Goal: Communication & Community: Share content

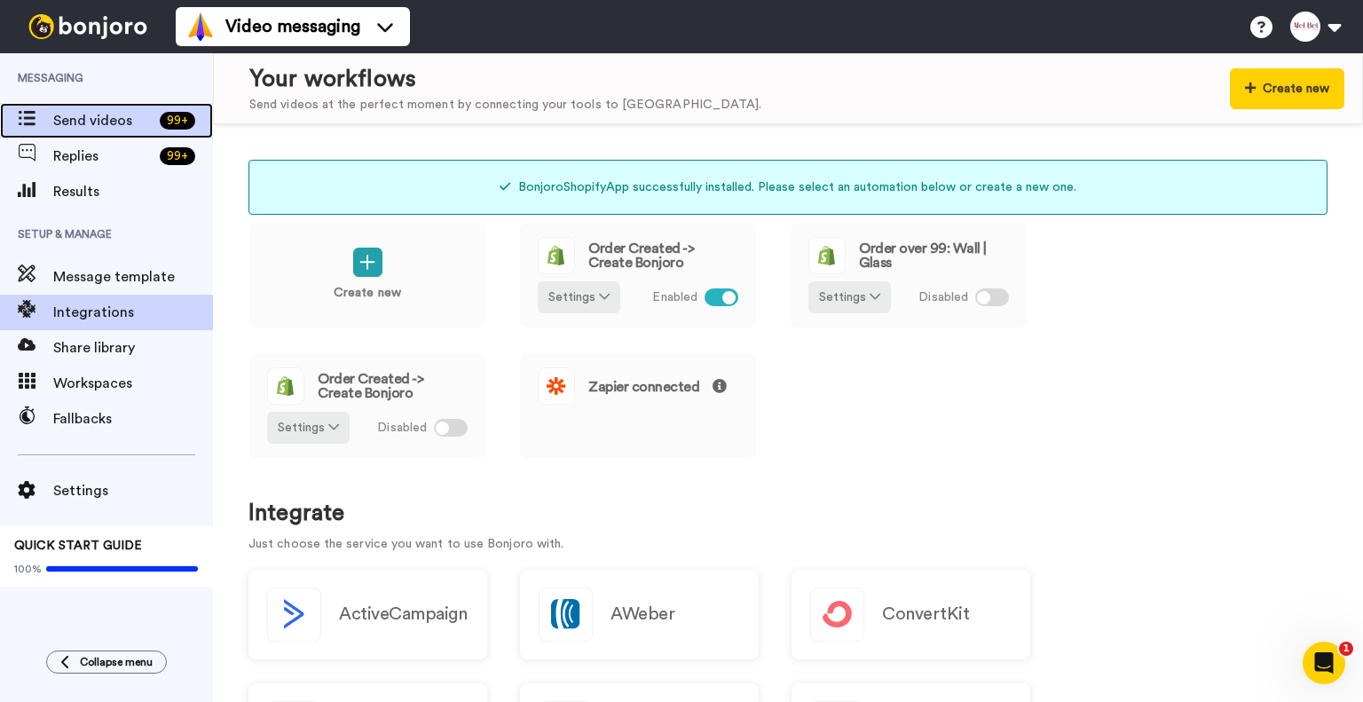
click at [101, 126] on span "Send videos" at bounding box center [102, 120] width 99 height 21
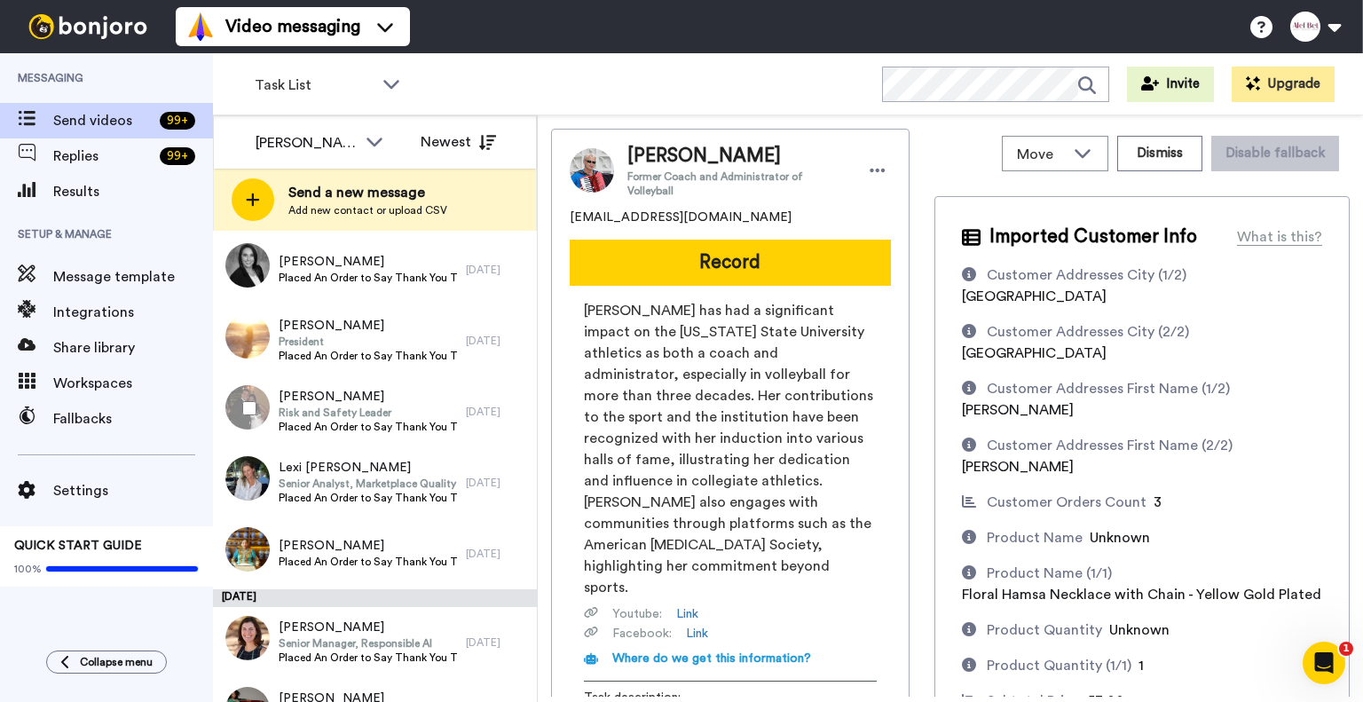
scroll to position [1455, 0]
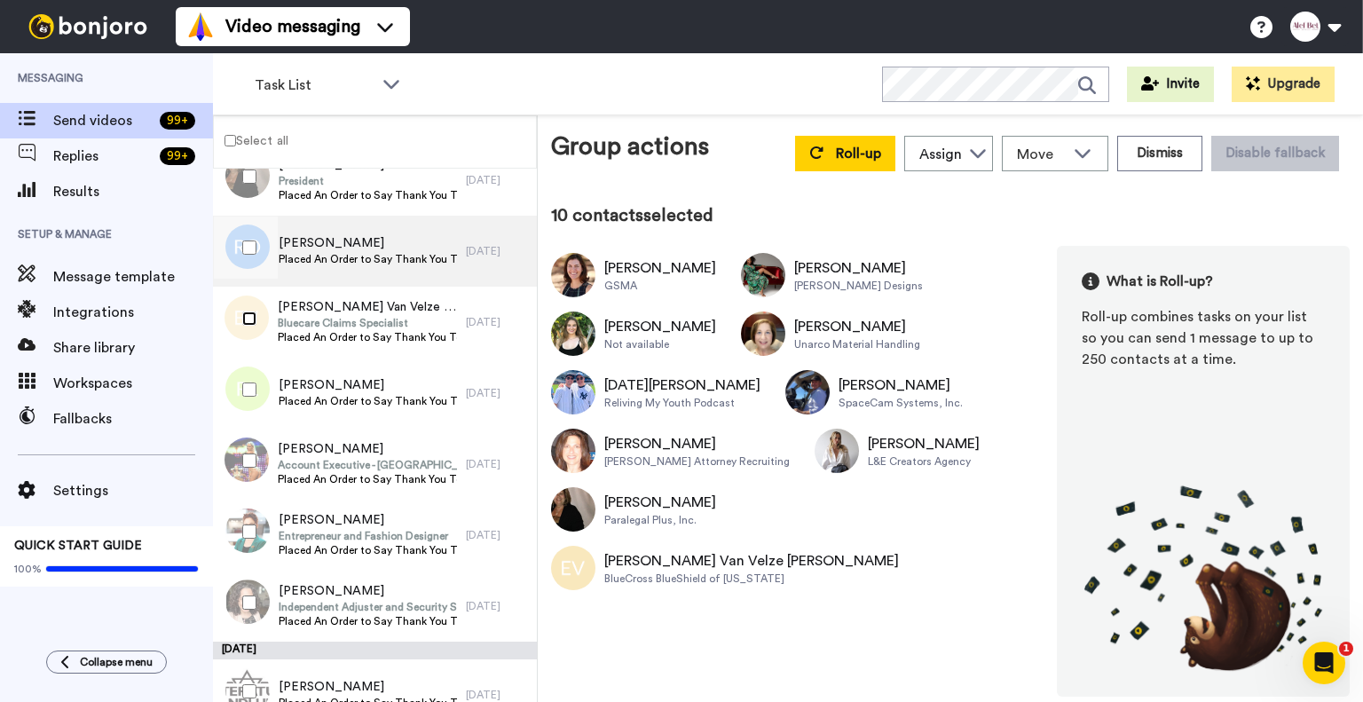
scroll to position [2328, 0]
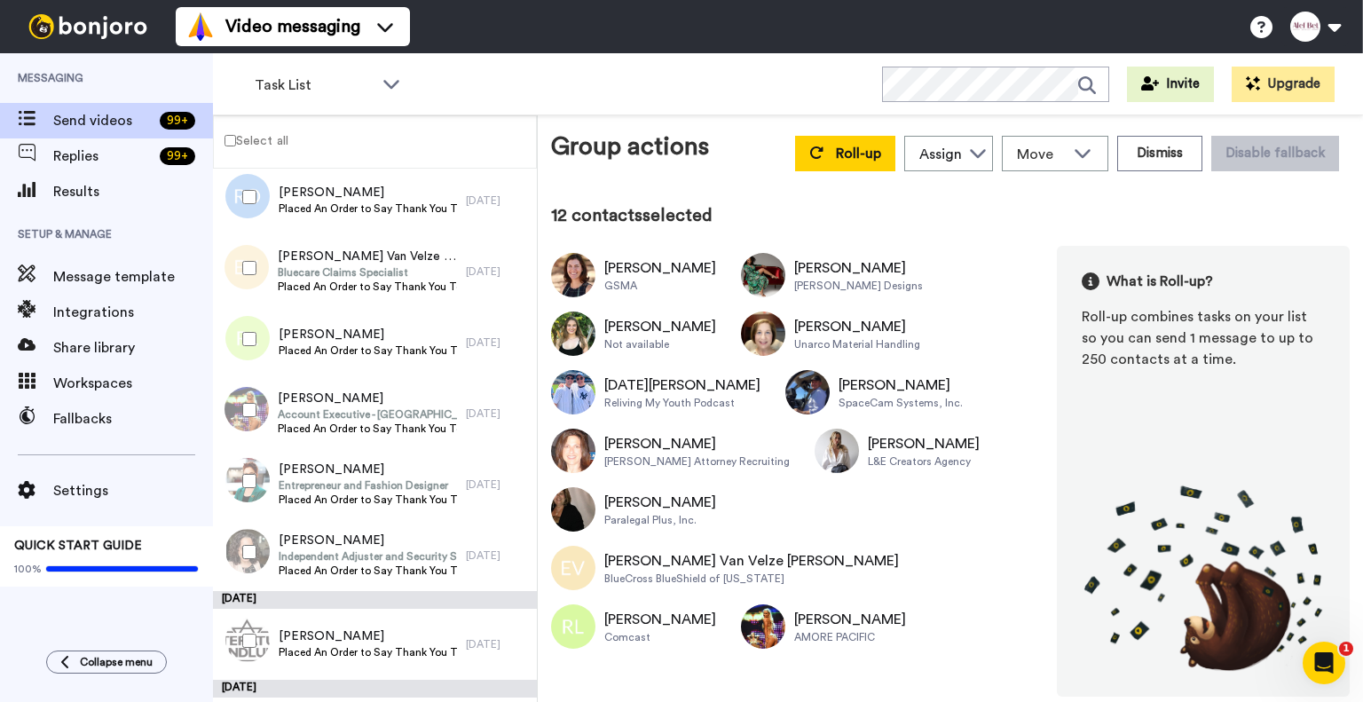
click at [248, 489] on div at bounding box center [246, 481] width 64 height 62
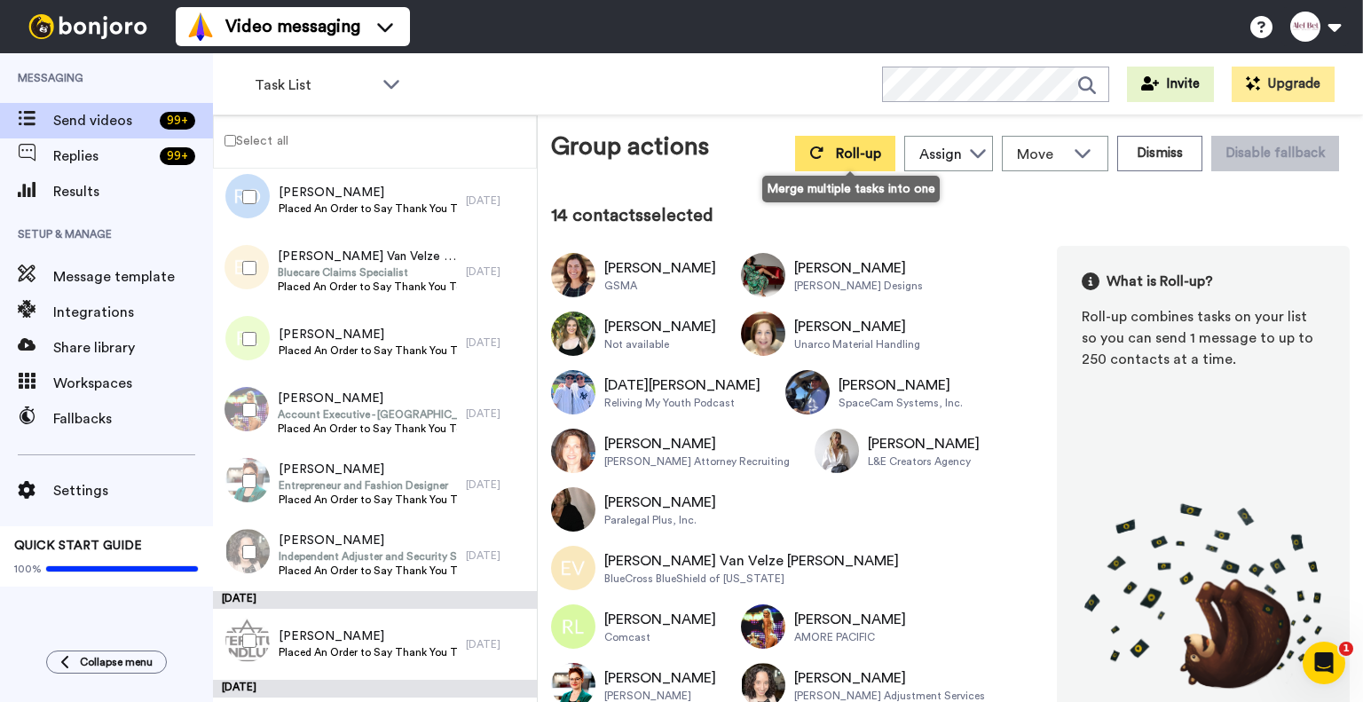
click at [846, 151] on span "Roll-up" at bounding box center [858, 153] width 45 height 14
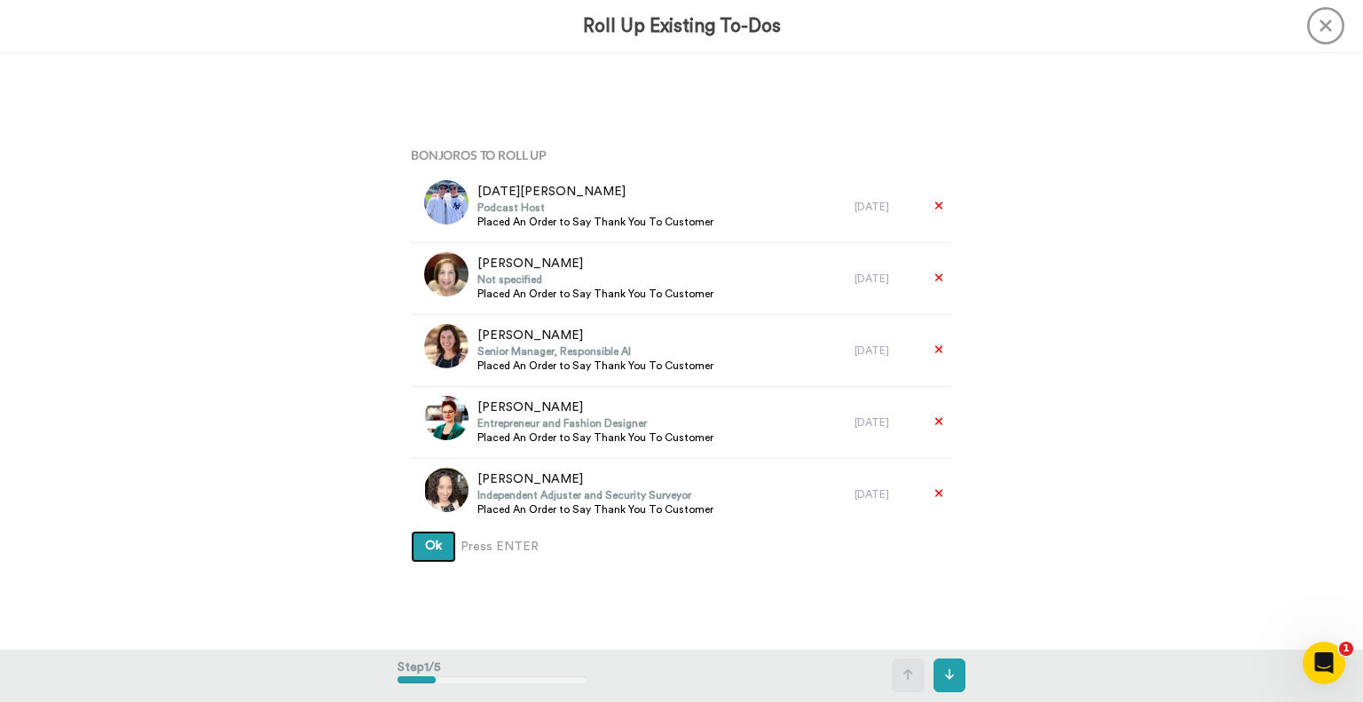
click at [446, 547] on button "Ok" at bounding box center [433, 547] width 45 height 32
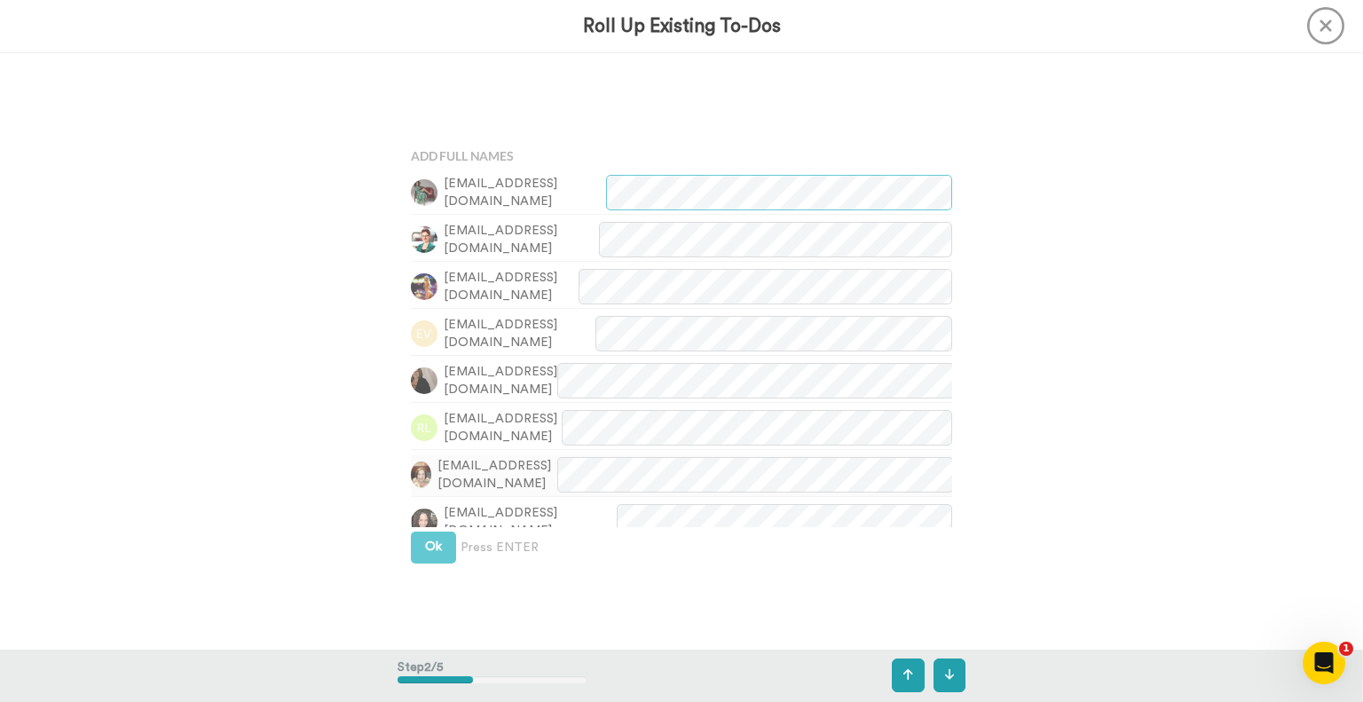
scroll to position [596, 0]
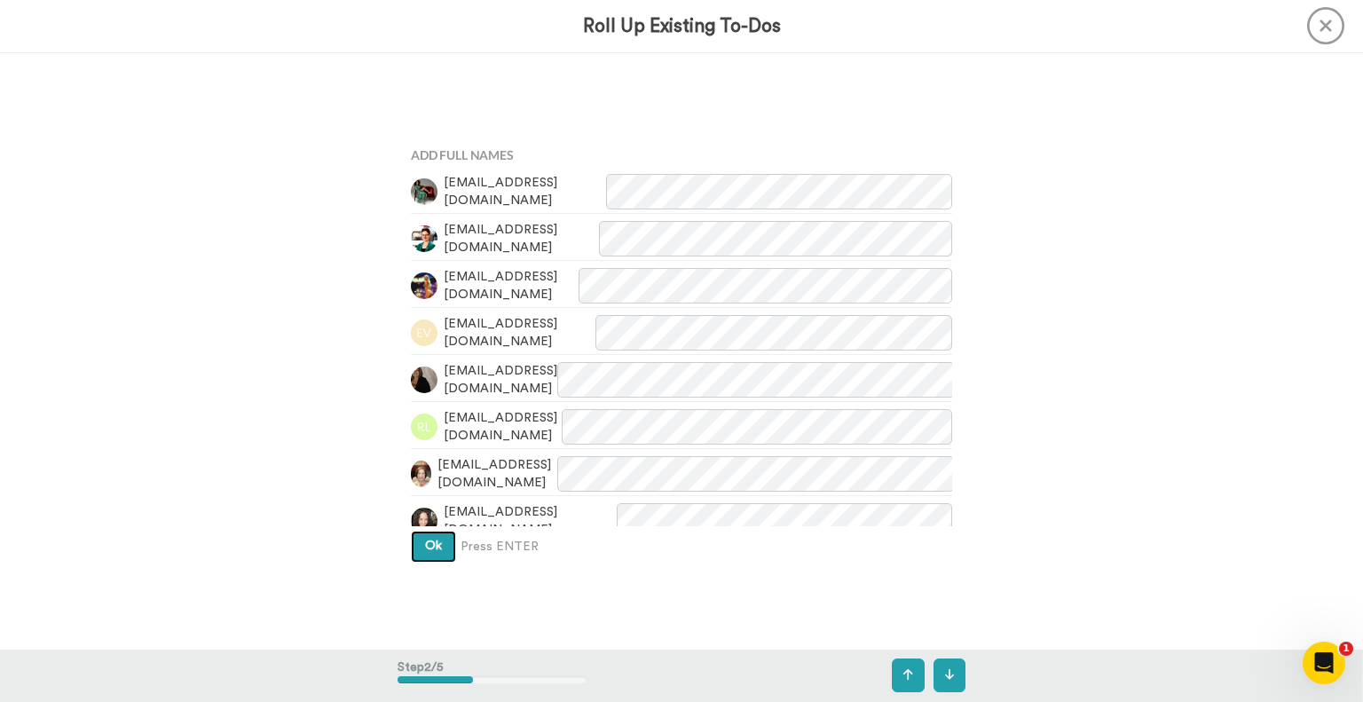
click at [442, 556] on button "Ok" at bounding box center [433, 547] width 45 height 32
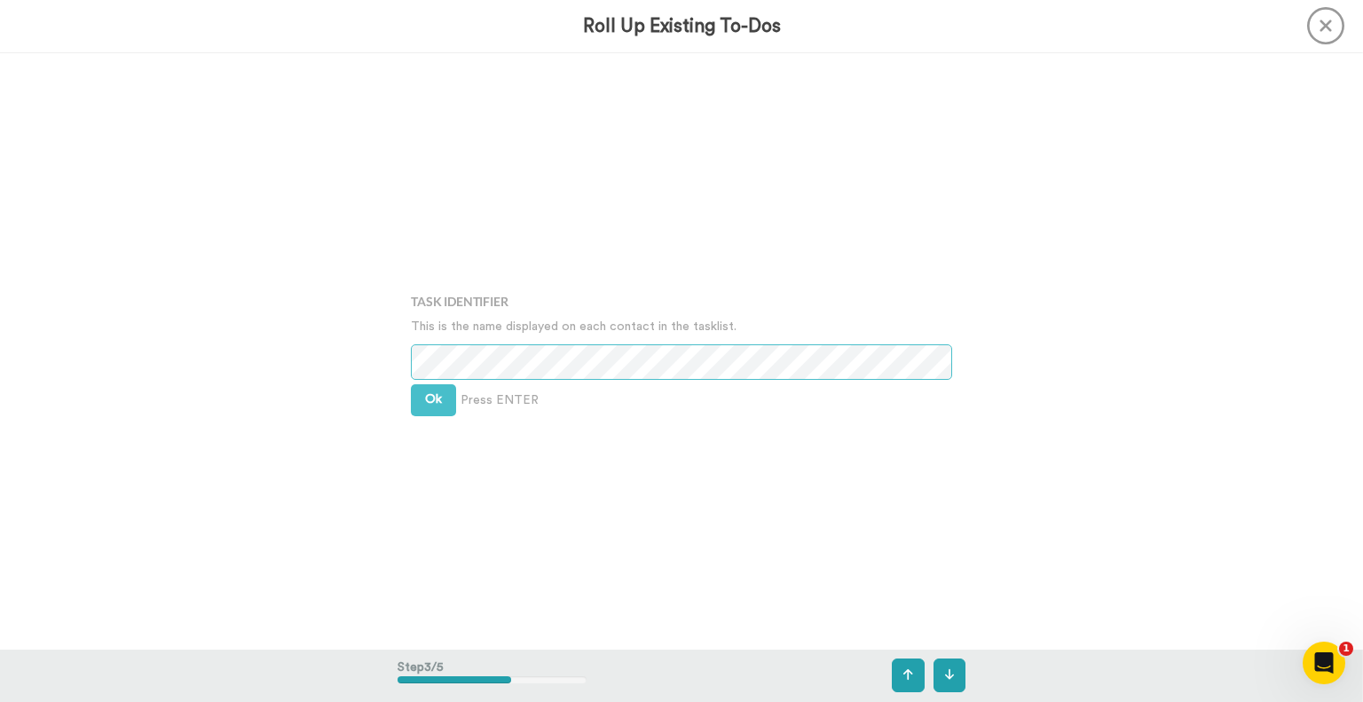
scroll to position [1193, 0]
click at [441, 403] on span "Ok" at bounding box center [433, 399] width 17 height 12
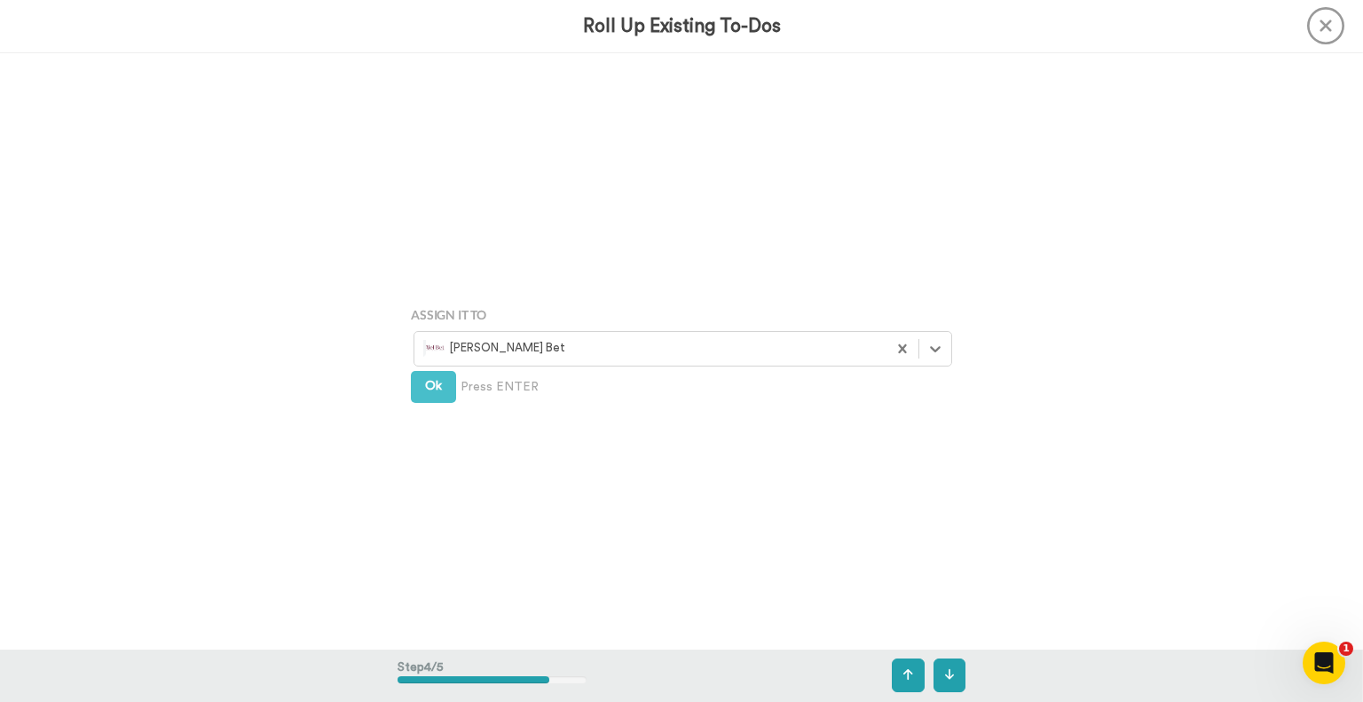
scroll to position [1789, 0]
click at [438, 390] on span "Ok" at bounding box center [433, 386] width 17 height 12
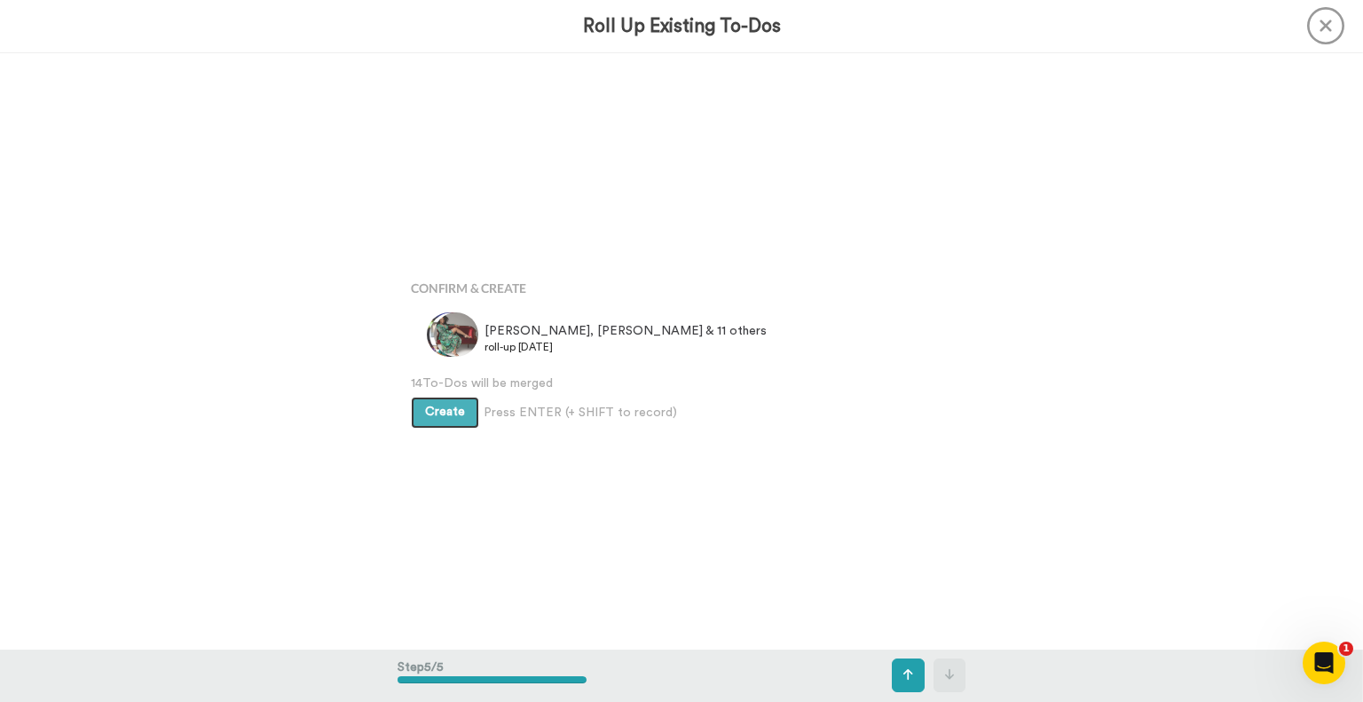
scroll to position [2385, 0]
click at [446, 409] on span "Create" at bounding box center [445, 411] width 40 height 12
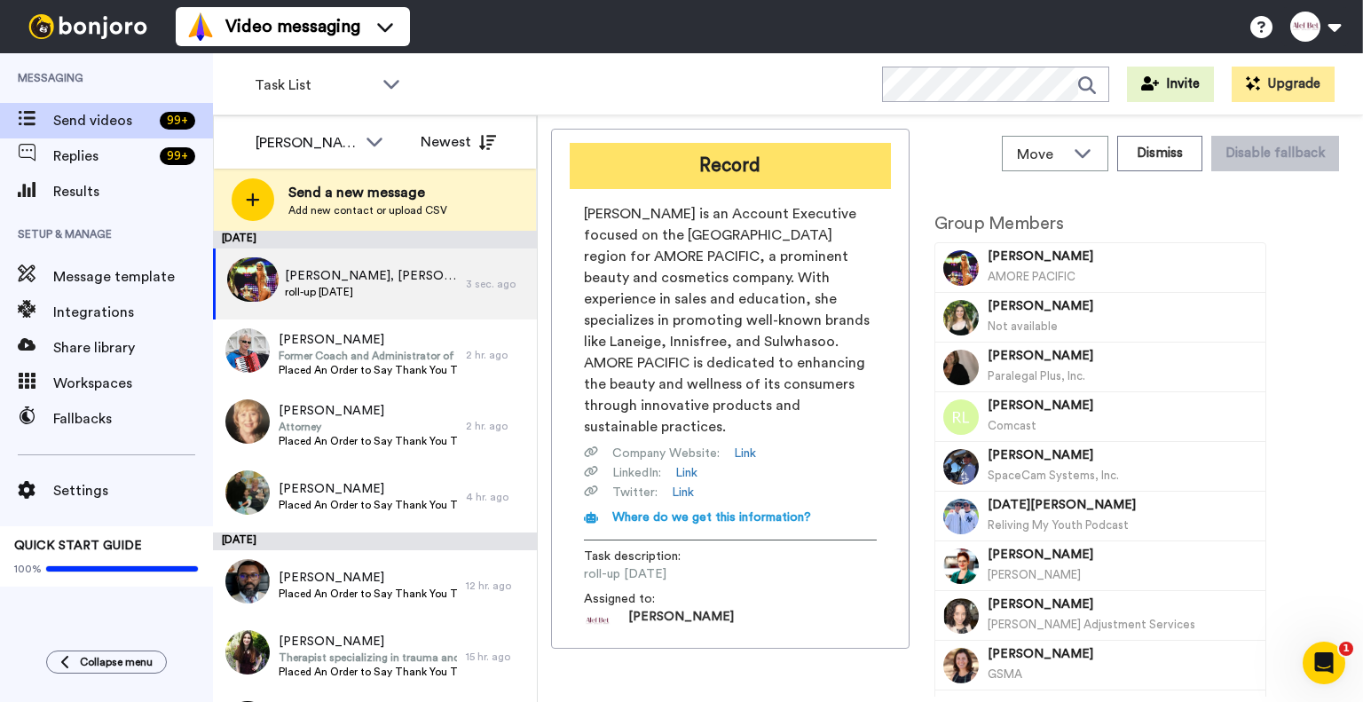
click at [743, 156] on button "Record" at bounding box center [730, 166] width 321 height 46
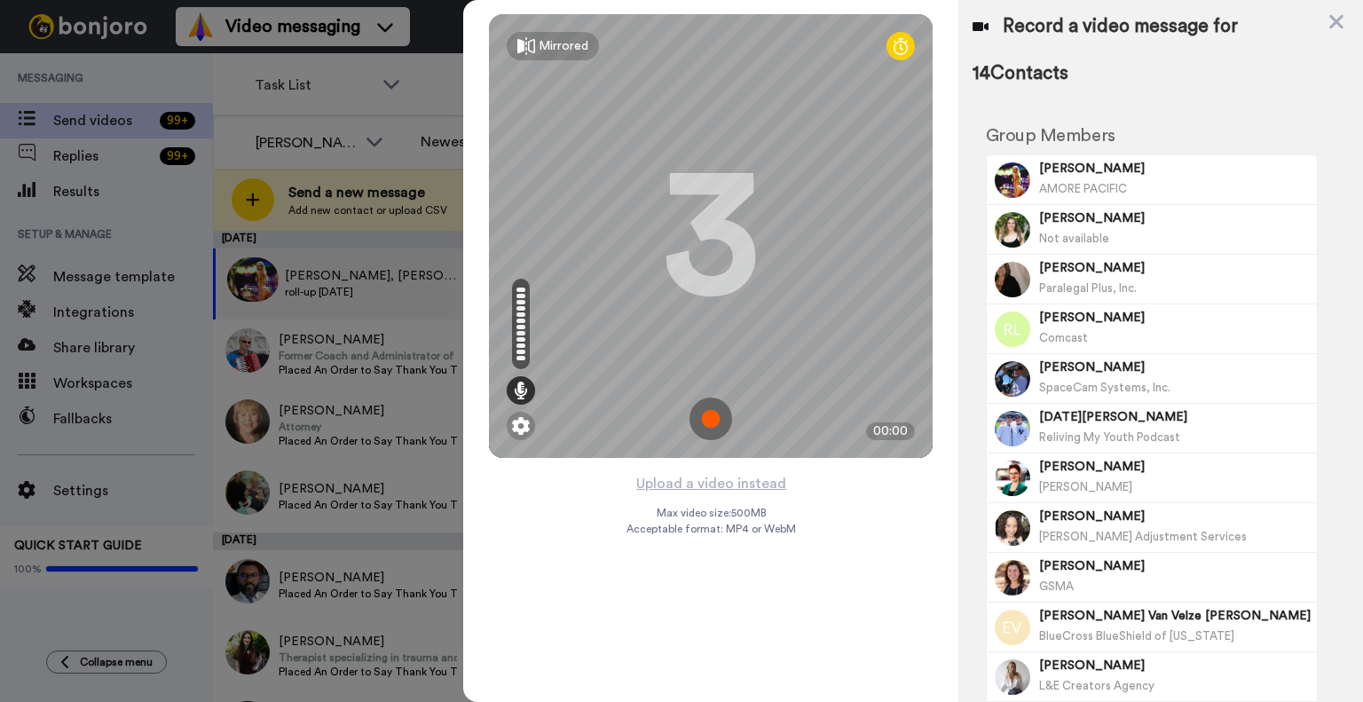
click at [1137, 177] on div "AMORE PACIFIC" at bounding box center [1175, 188] width 272 height 22
click at [709, 421] on img at bounding box center [710, 419] width 43 height 43
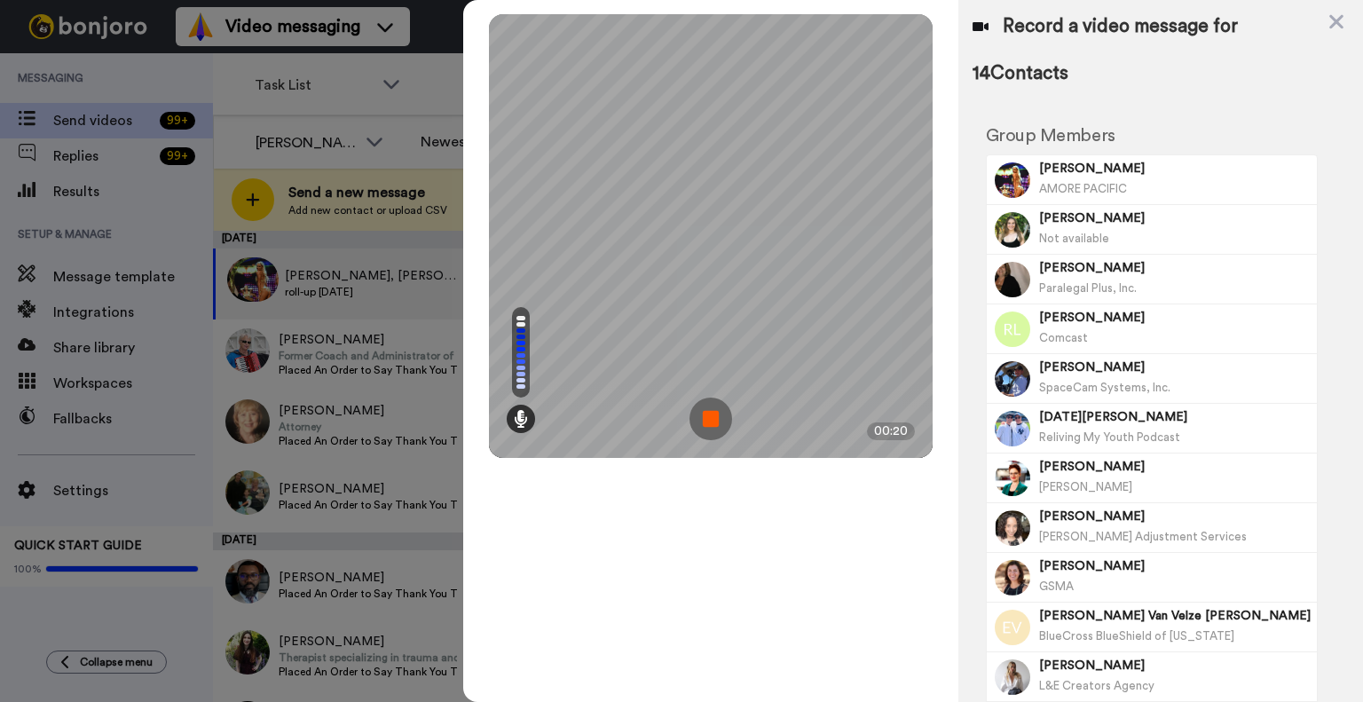
click at [713, 418] on img at bounding box center [710, 419] width 43 height 43
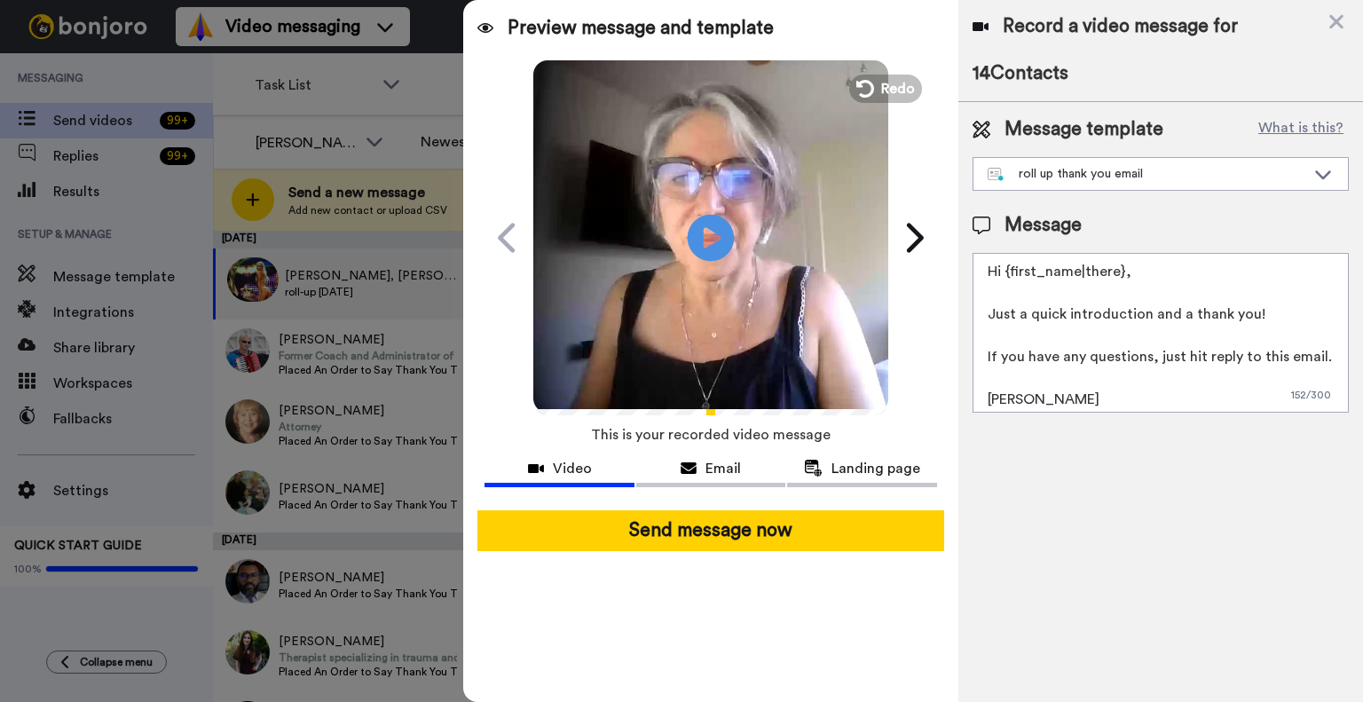
click at [710, 237] on icon "Play/Pause" at bounding box center [711, 237] width 47 height 84
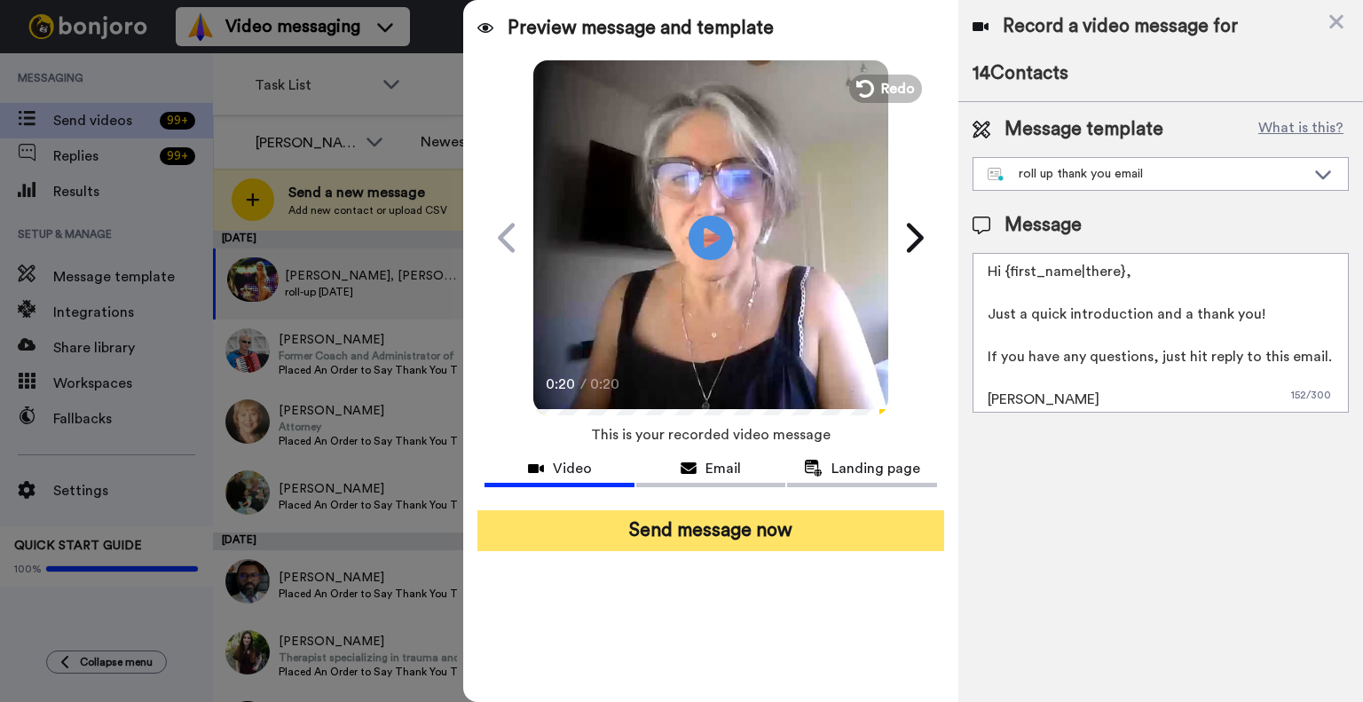
click at [710, 528] on button "Send message now" at bounding box center [710, 530] width 467 height 41
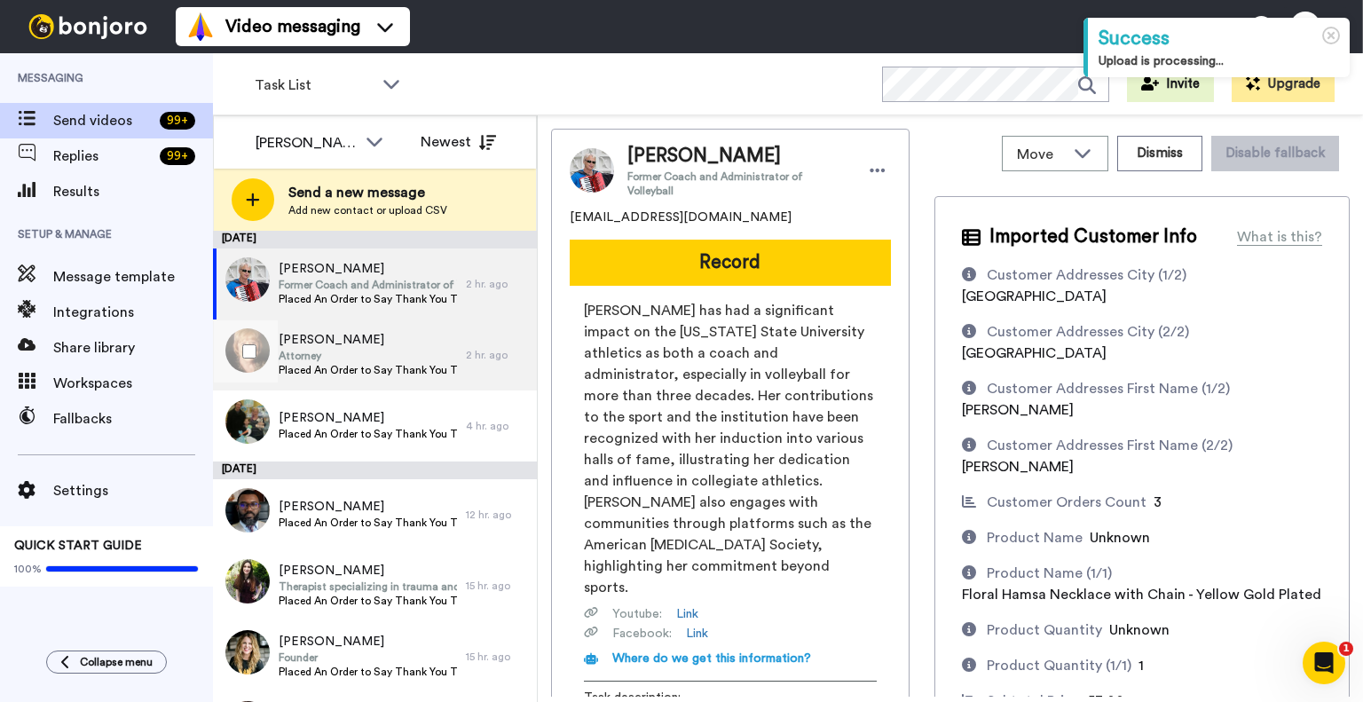
scroll to position [146, 0]
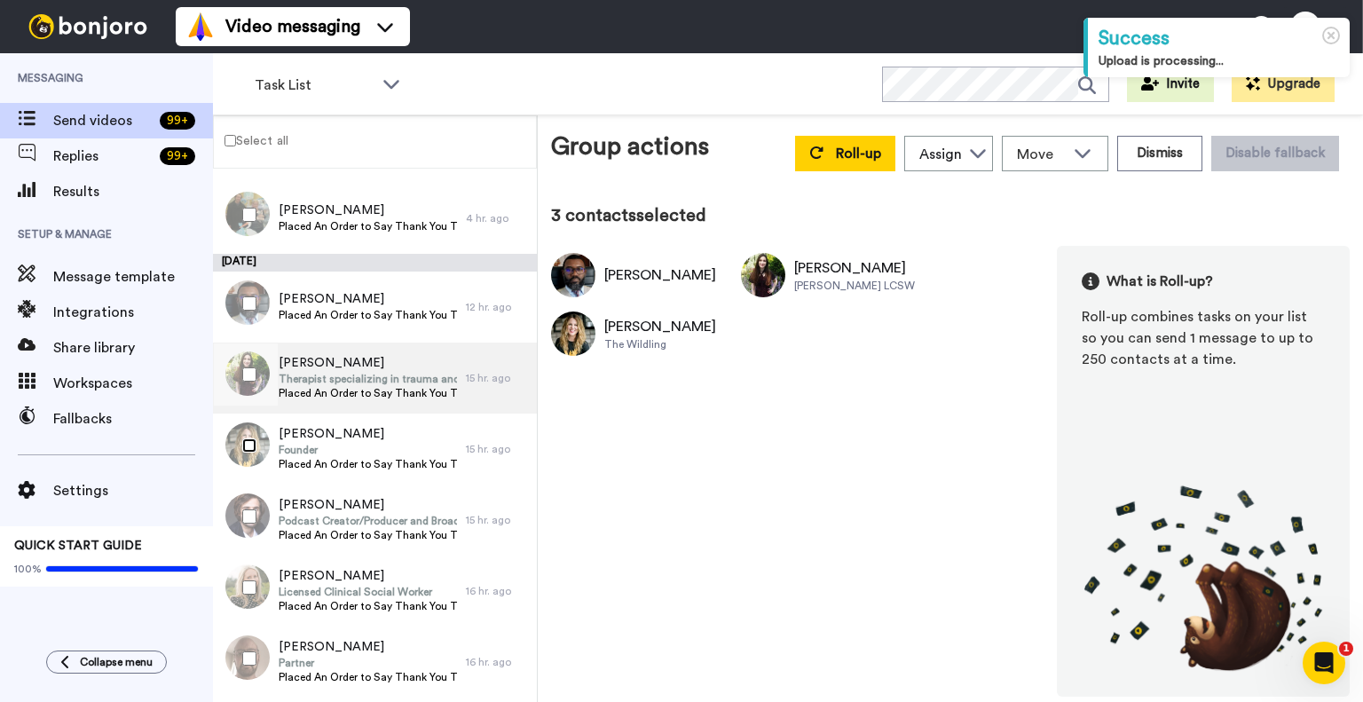
scroll to position [291, 0]
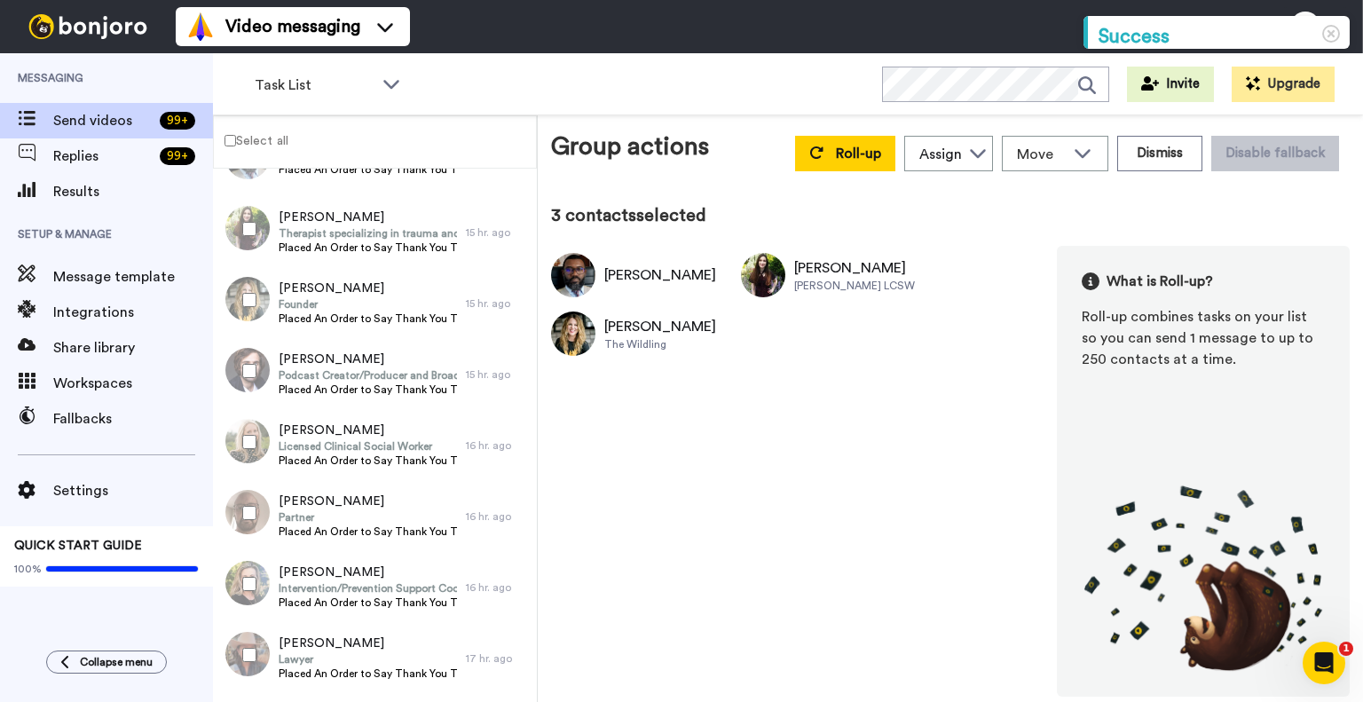
click at [248, 379] on div at bounding box center [246, 371] width 64 height 62
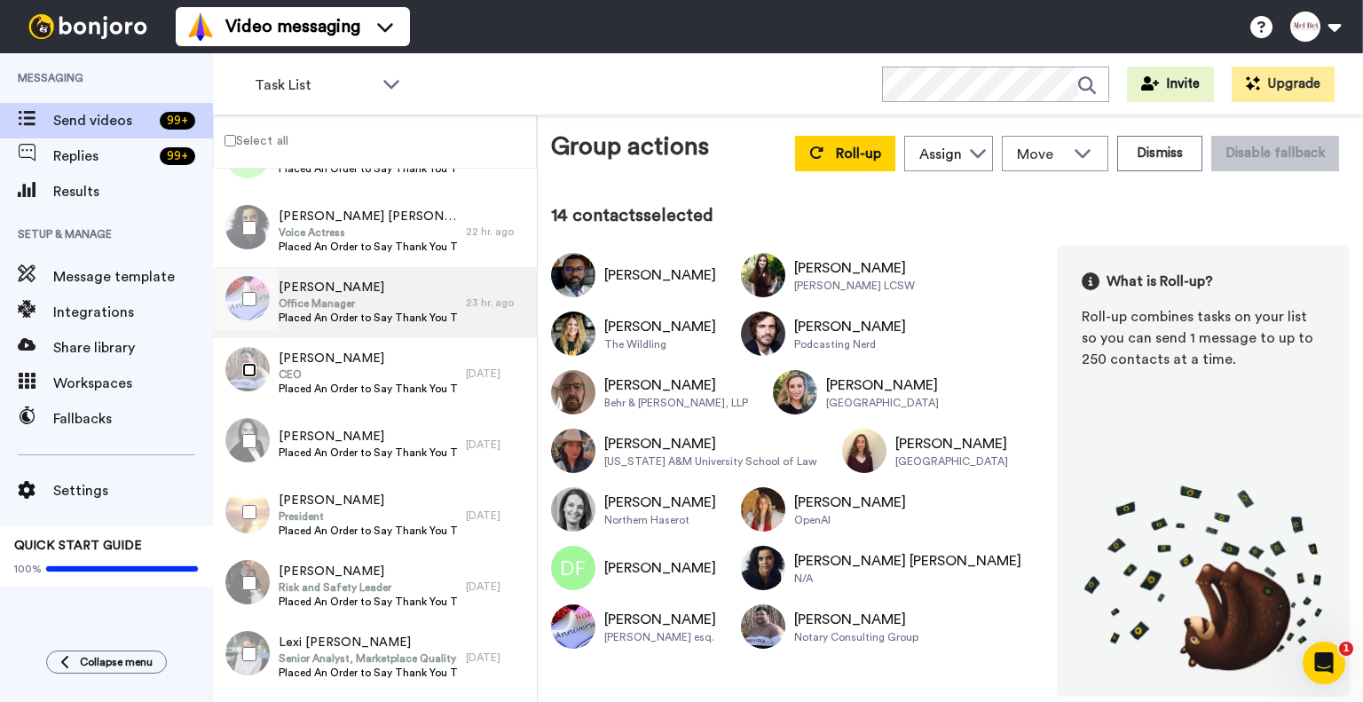
scroll to position [1164, 0]
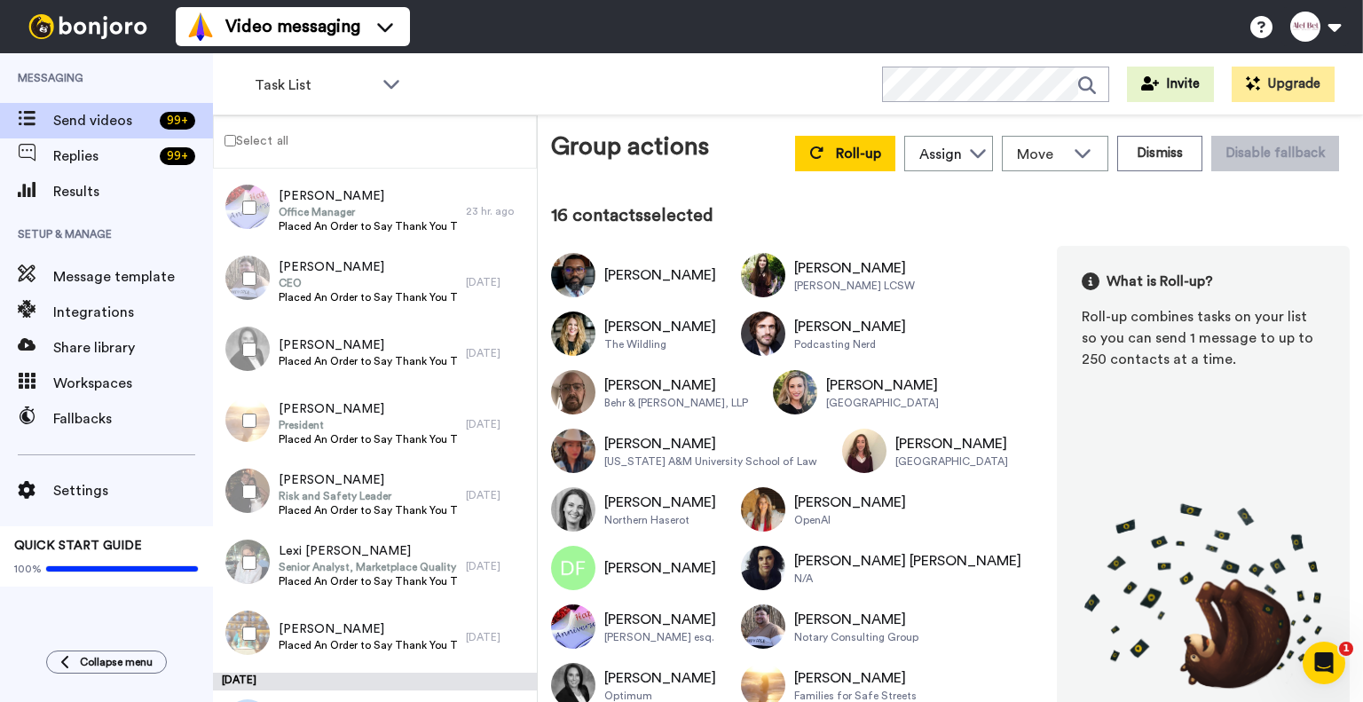
click at [242, 499] on div at bounding box center [246, 491] width 64 height 62
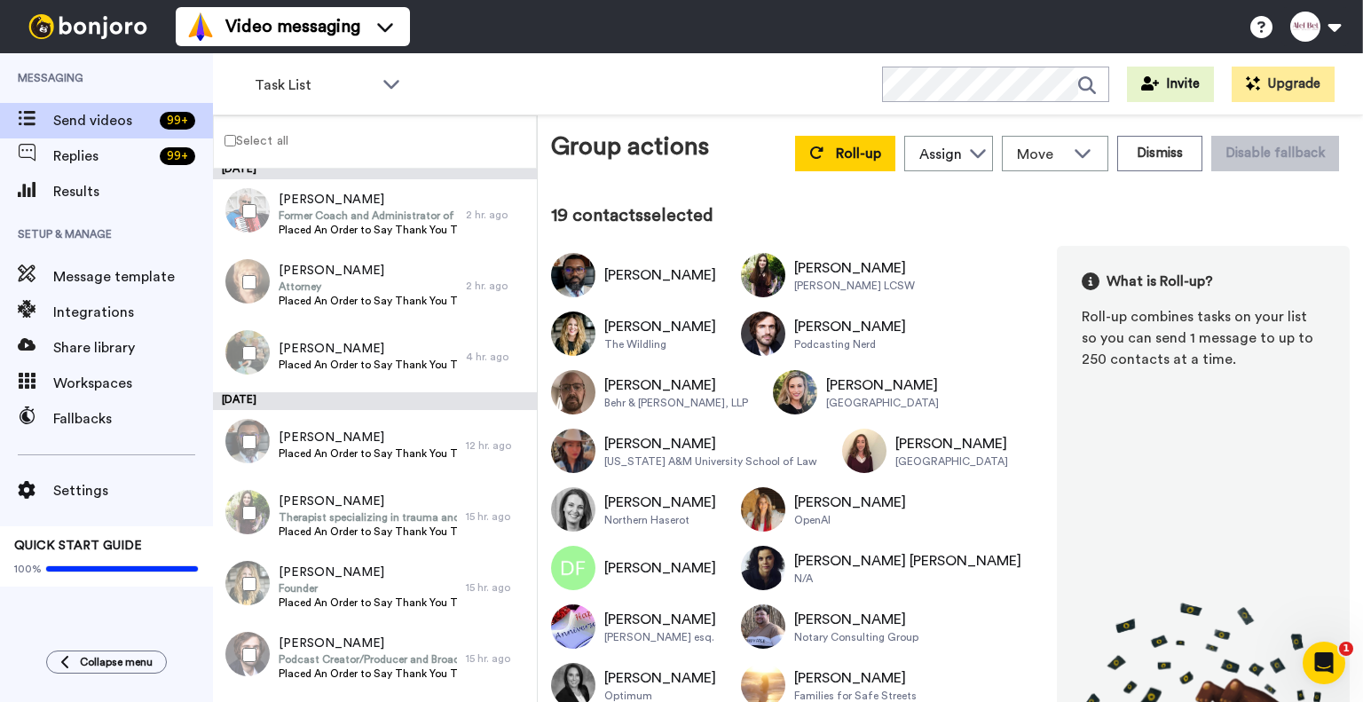
scroll to position [0, 0]
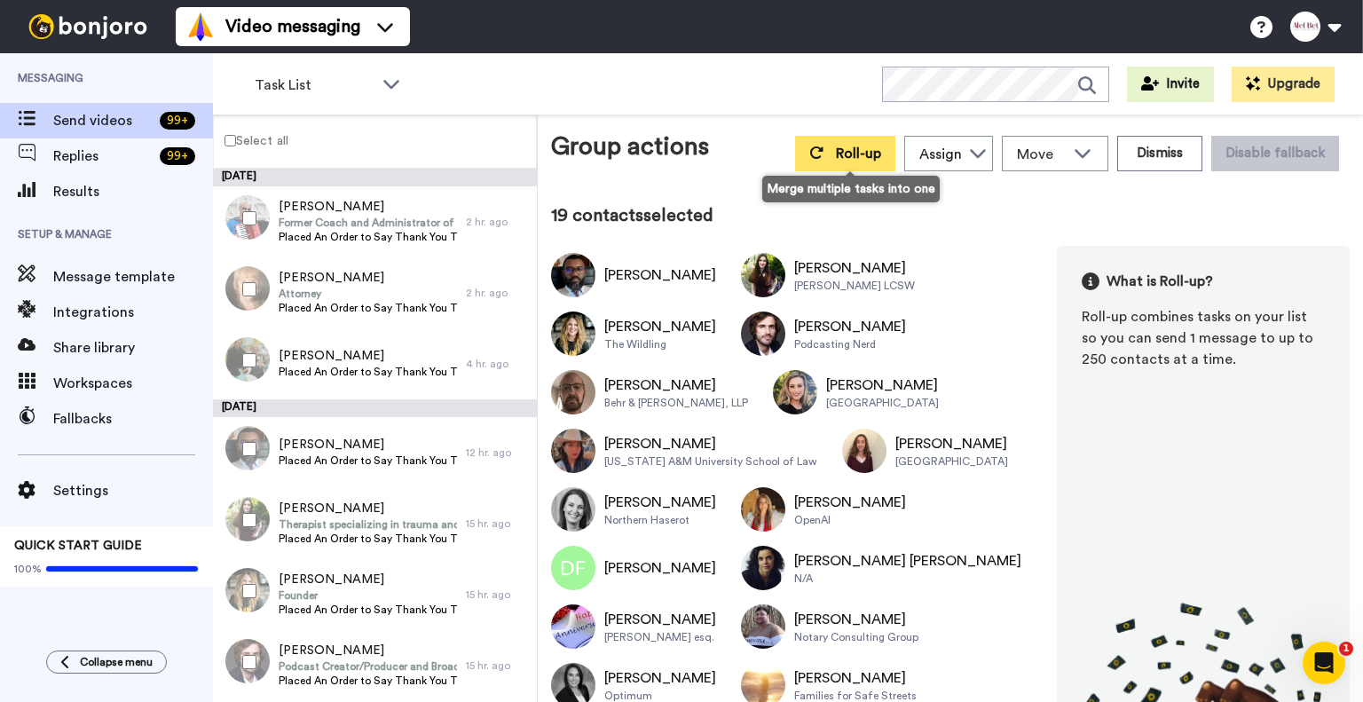
click at [832, 151] on button "Roll-up" at bounding box center [845, 153] width 100 height 35
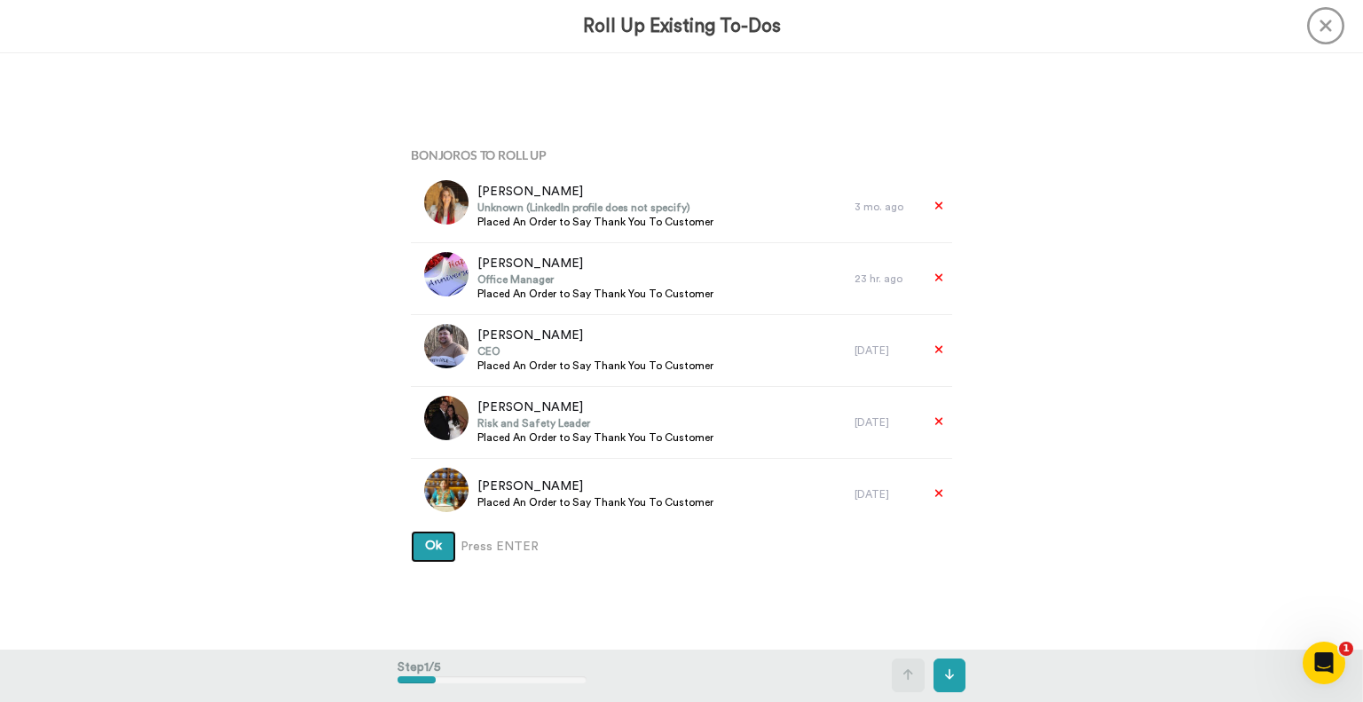
click at [441, 545] on button "Ok" at bounding box center [433, 547] width 45 height 32
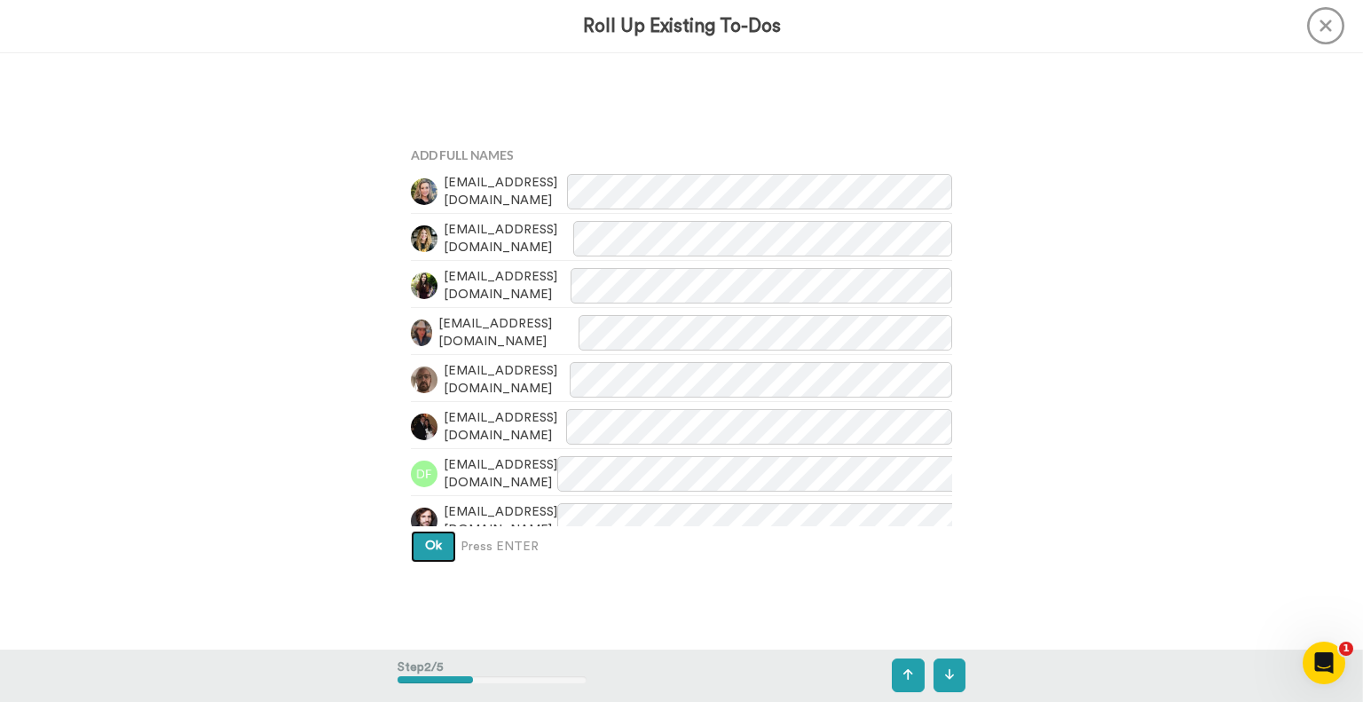
click at [440, 547] on span "Ok" at bounding box center [433, 545] width 17 height 12
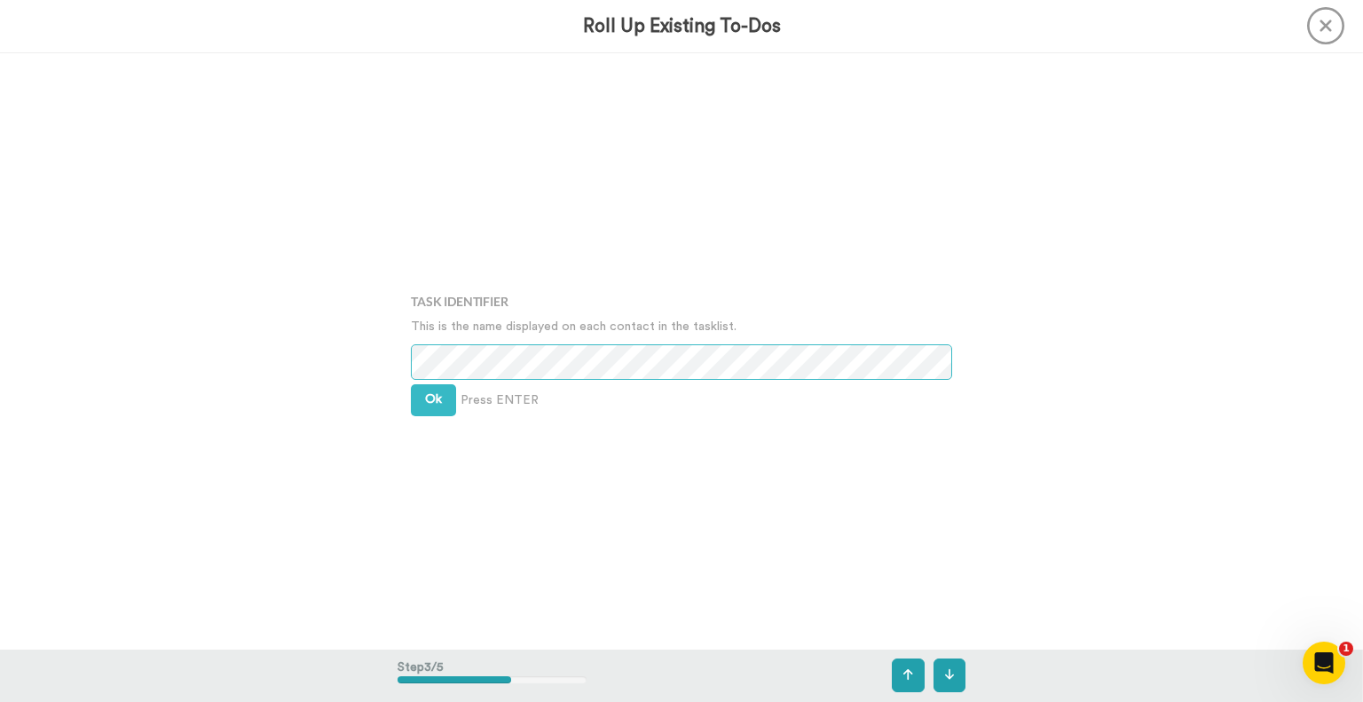
scroll to position [1193, 0]
click at [444, 399] on button "Ok" at bounding box center [433, 400] width 45 height 32
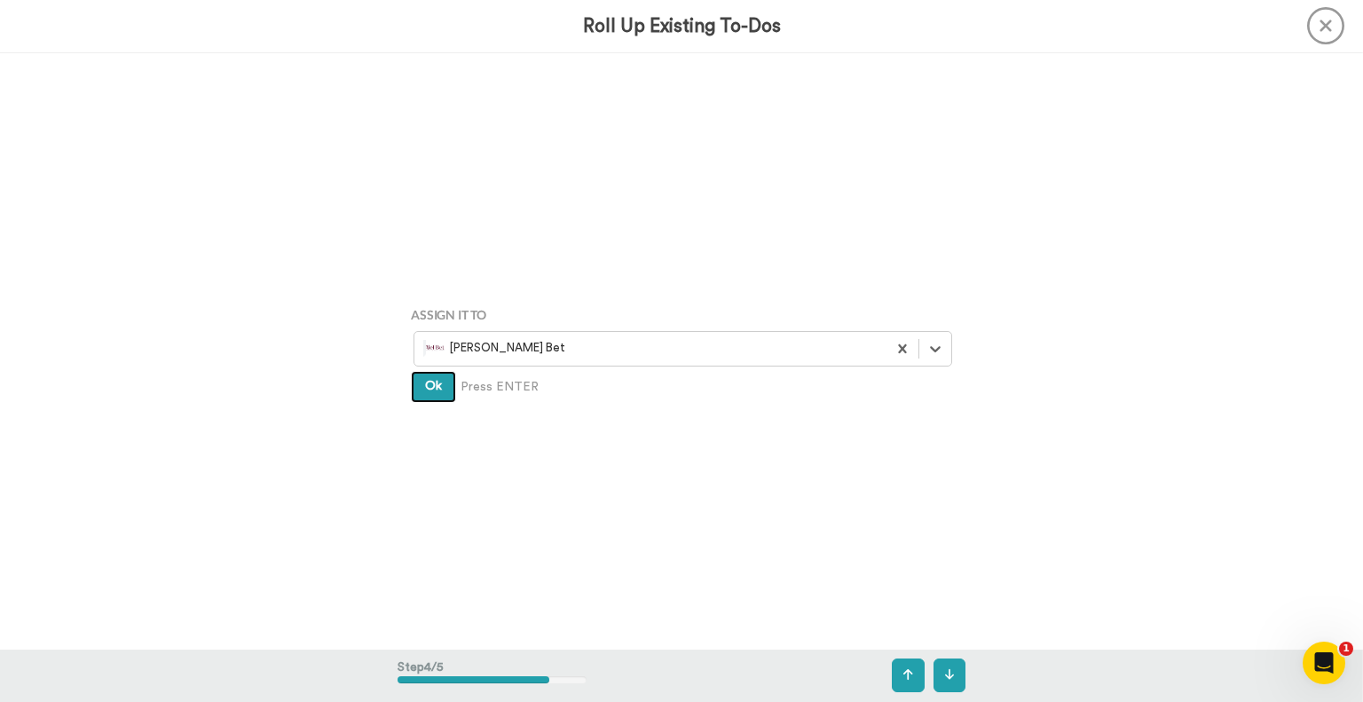
click at [436, 384] on span "Ok" at bounding box center [433, 386] width 17 height 12
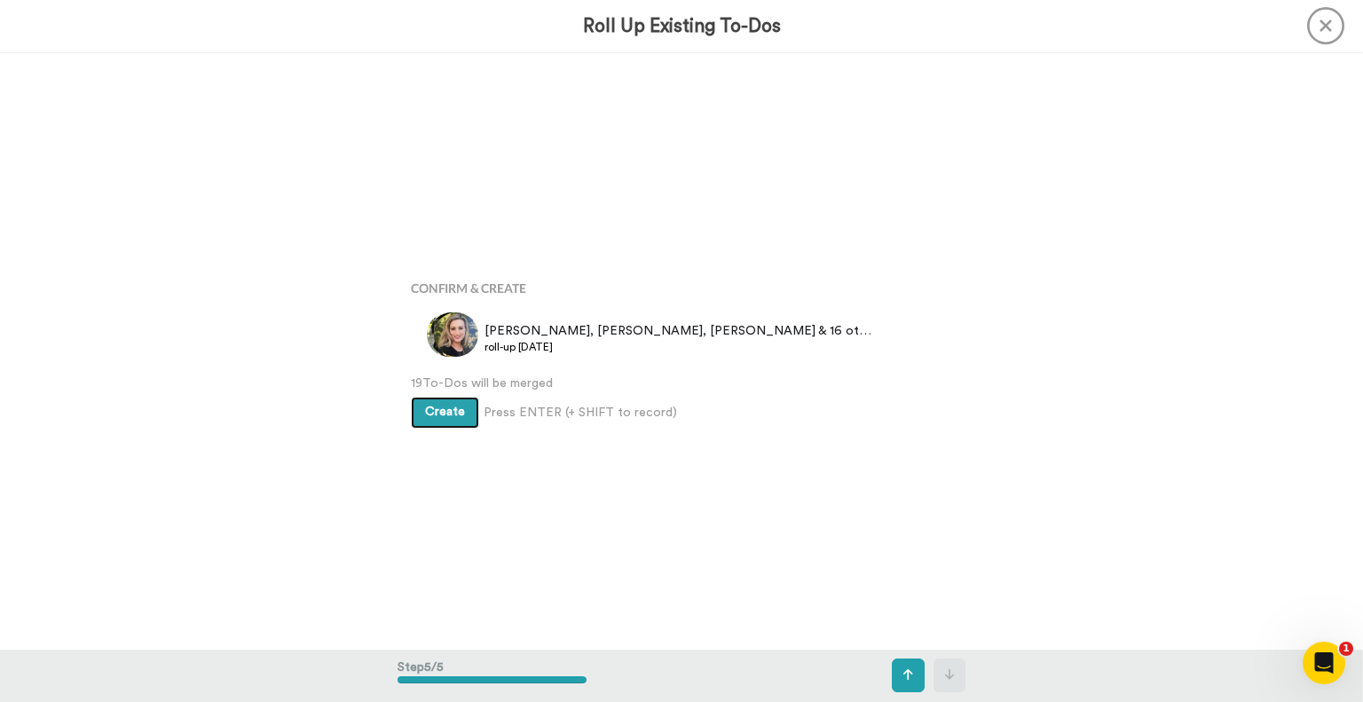
scroll to position [2385, 0]
click at [435, 413] on span "Create" at bounding box center [445, 411] width 40 height 12
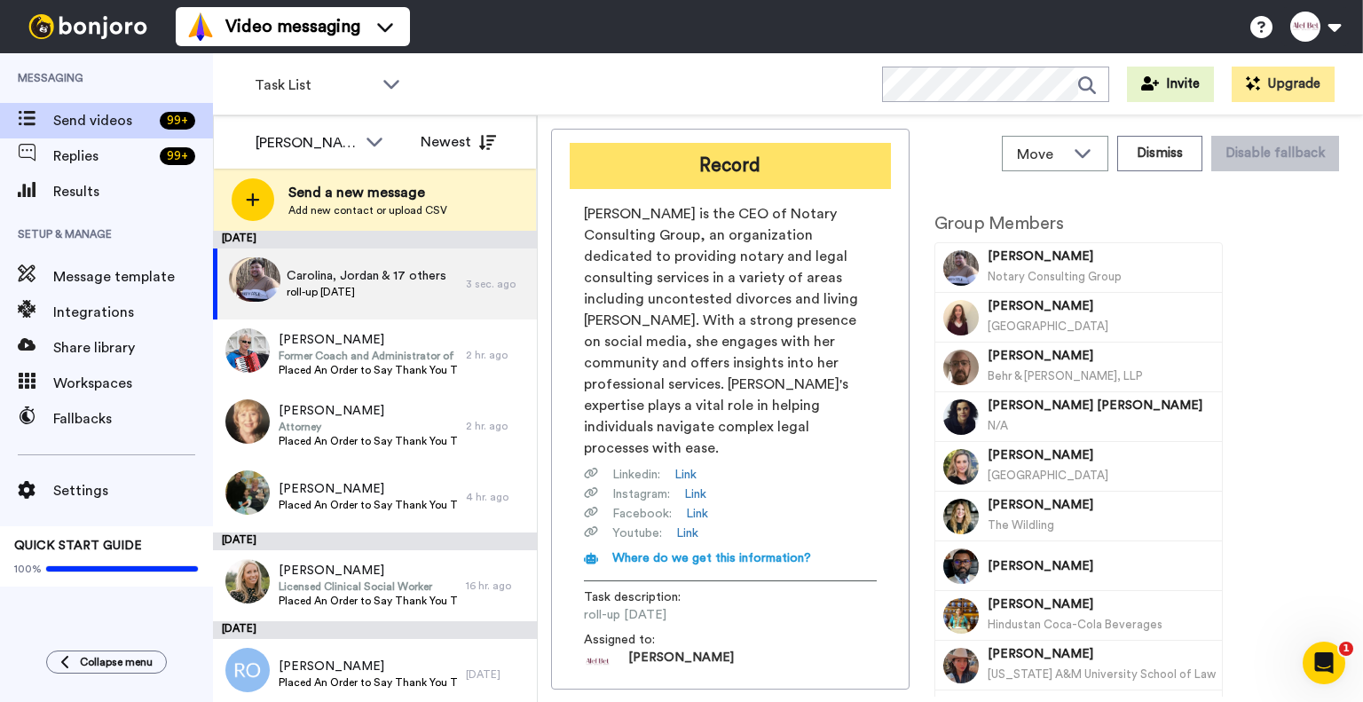
click at [747, 166] on button "Record" at bounding box center [730, 166] width 321 height 46
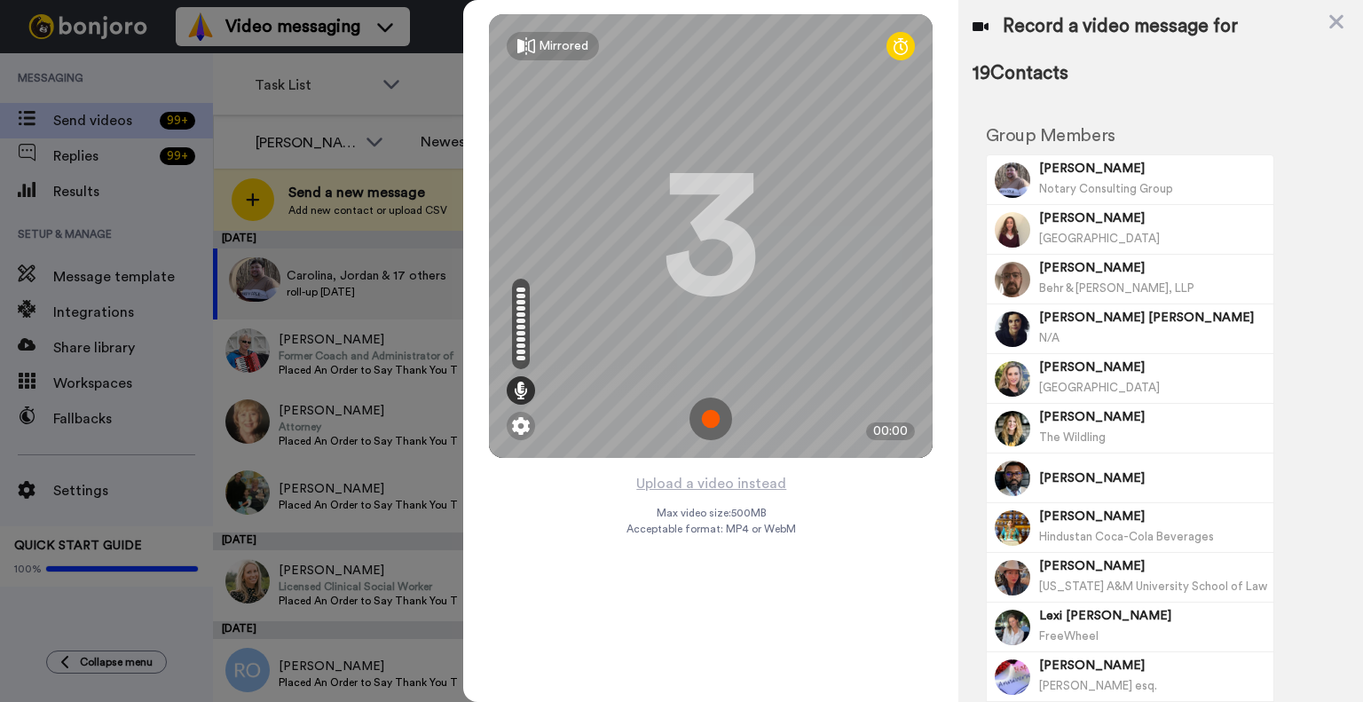
click at [709, 417] on img at bounding box center [710, 419] width 43 height 43
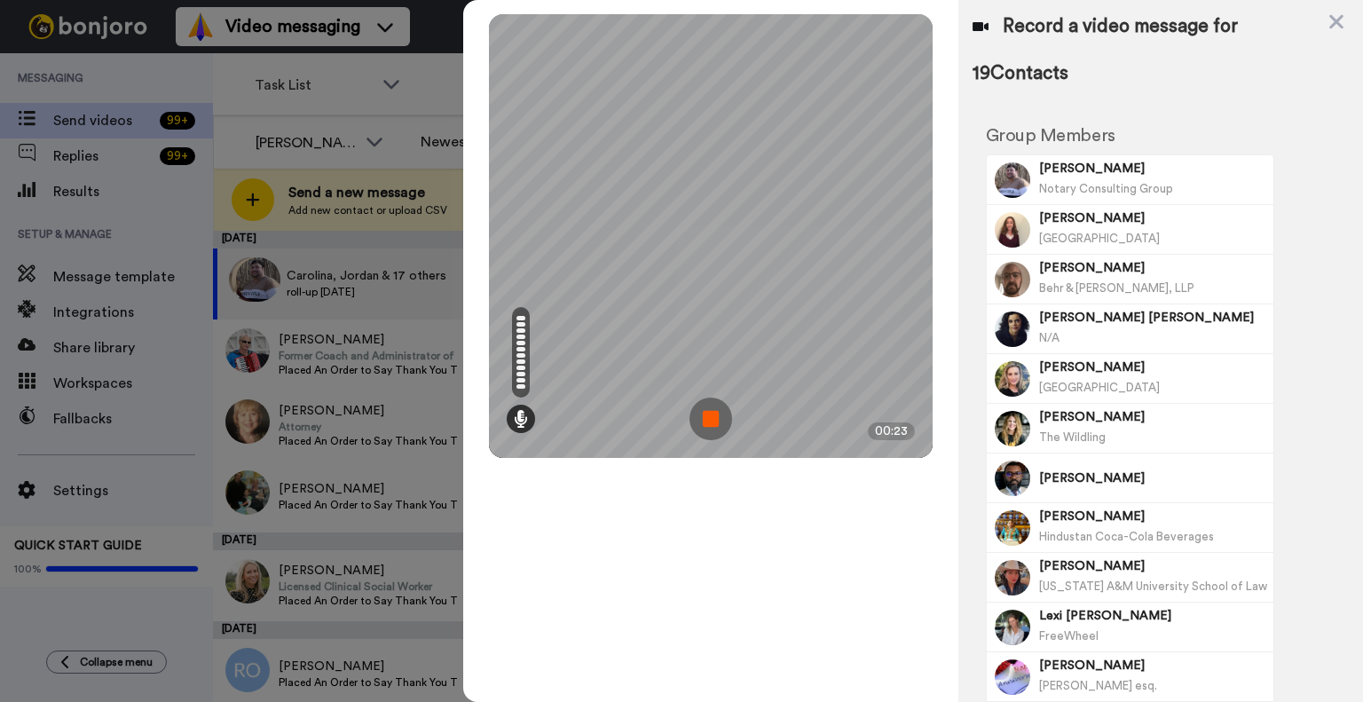
click at [709, 420] on img at bounding box center [710, 419] width 43 height 43
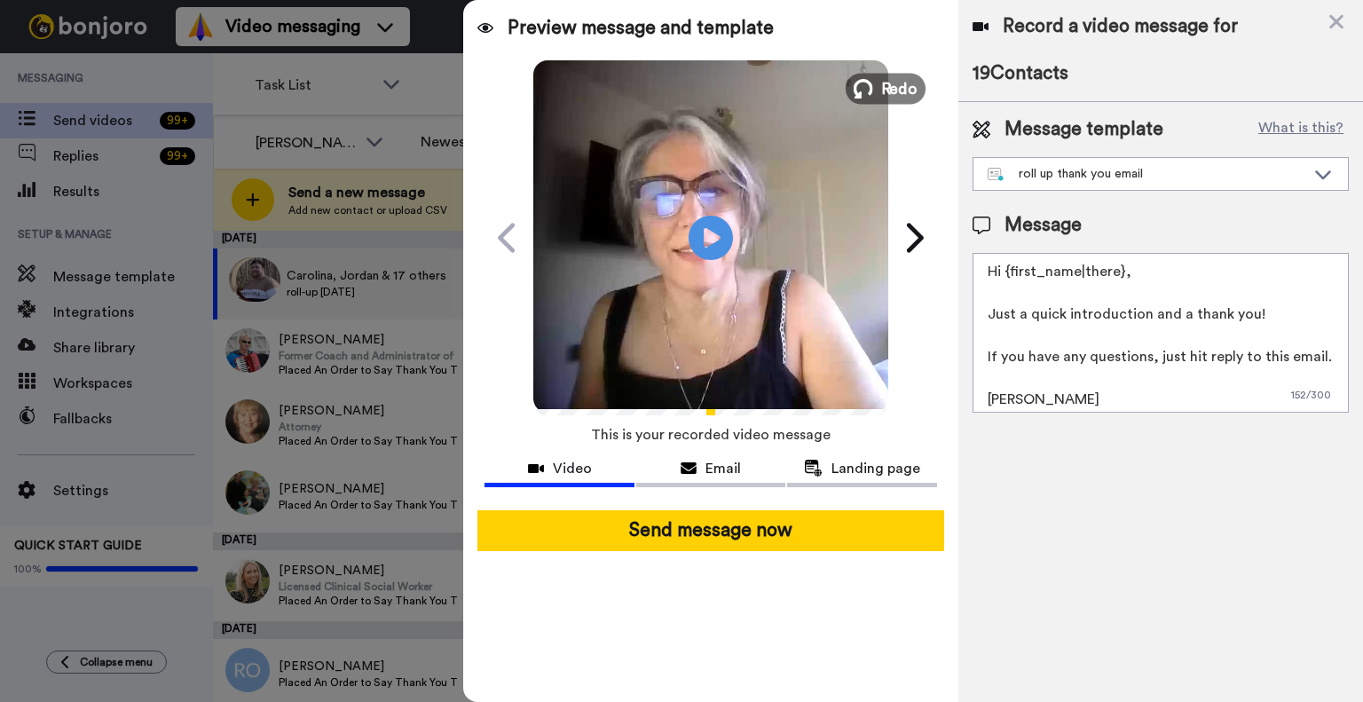
click at [904, 90] on span "Redo" at bounding box center [899, 87] width 37 height 23
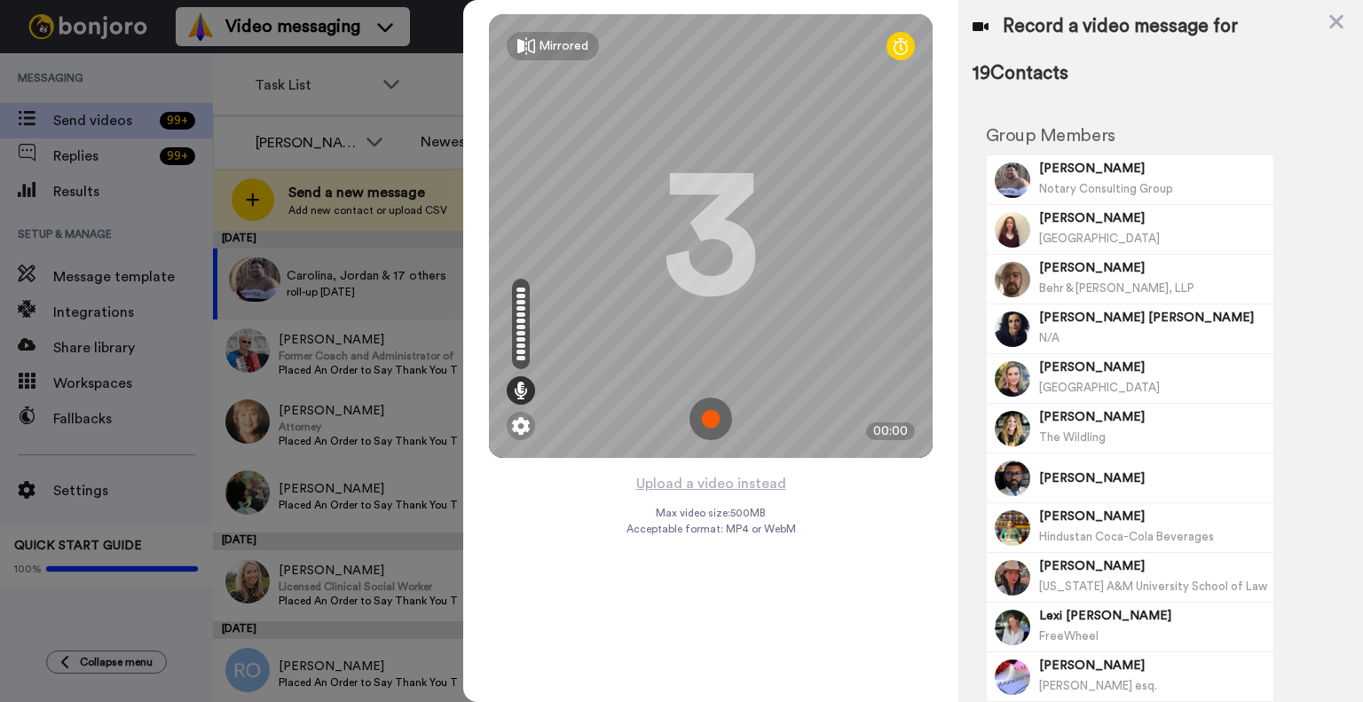
click at [710, 417] on img at bounding box center [710, 419] width 43 height 43
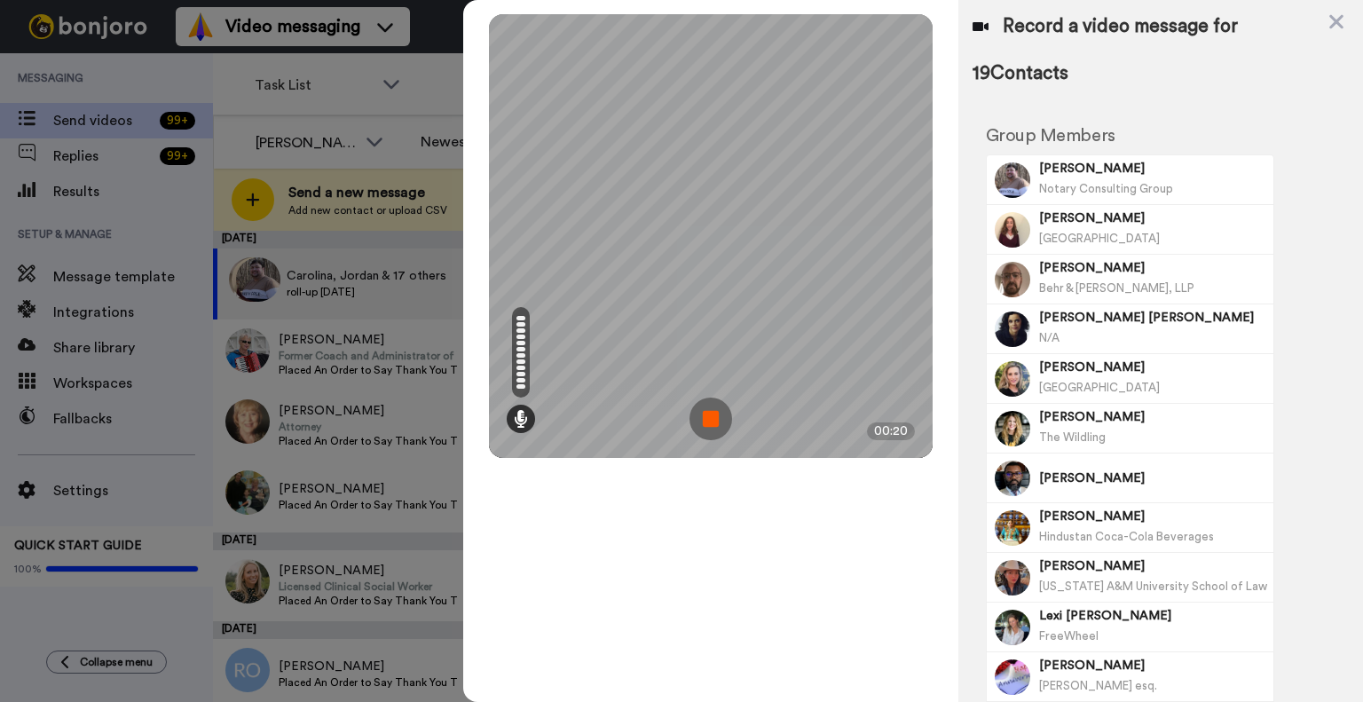
click at [710, 417] on img at bounding box center [710, 419] width 43 height 43
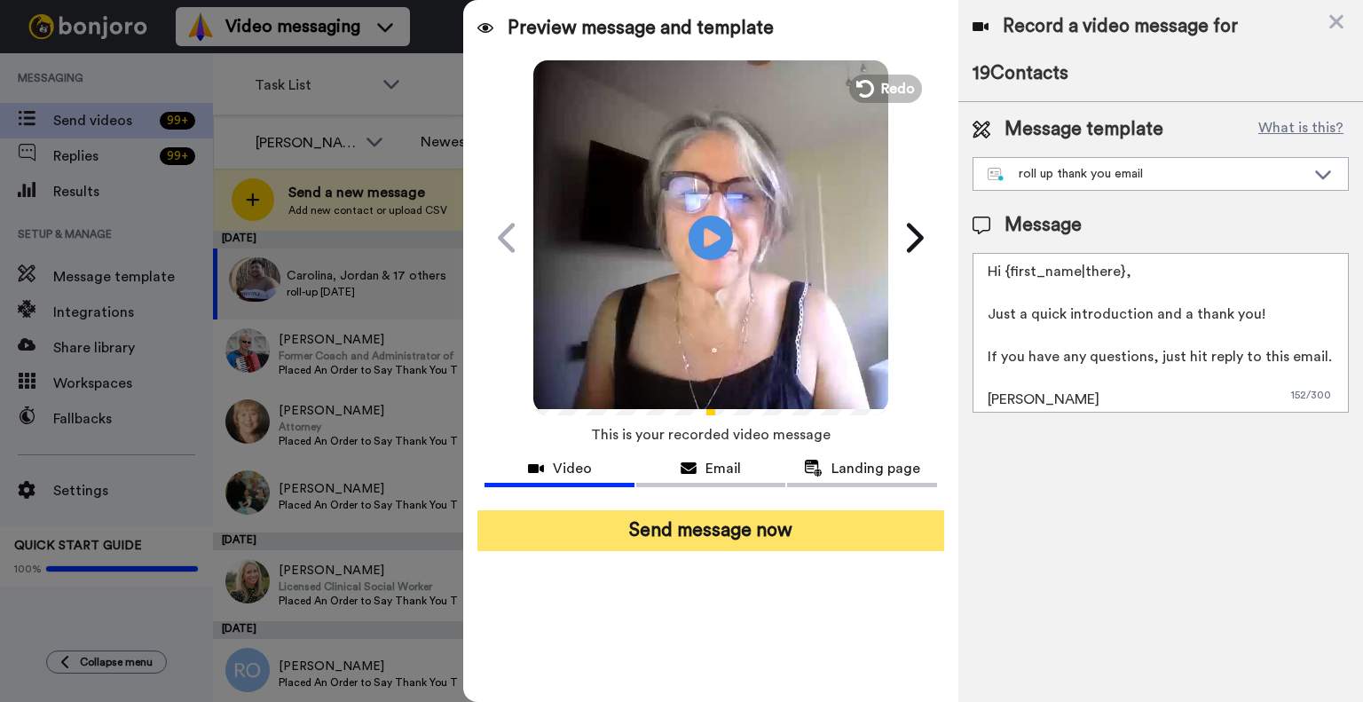
click at [750, 536] on button "Send message now" at bounding box center [710, 530] width 467 height 41
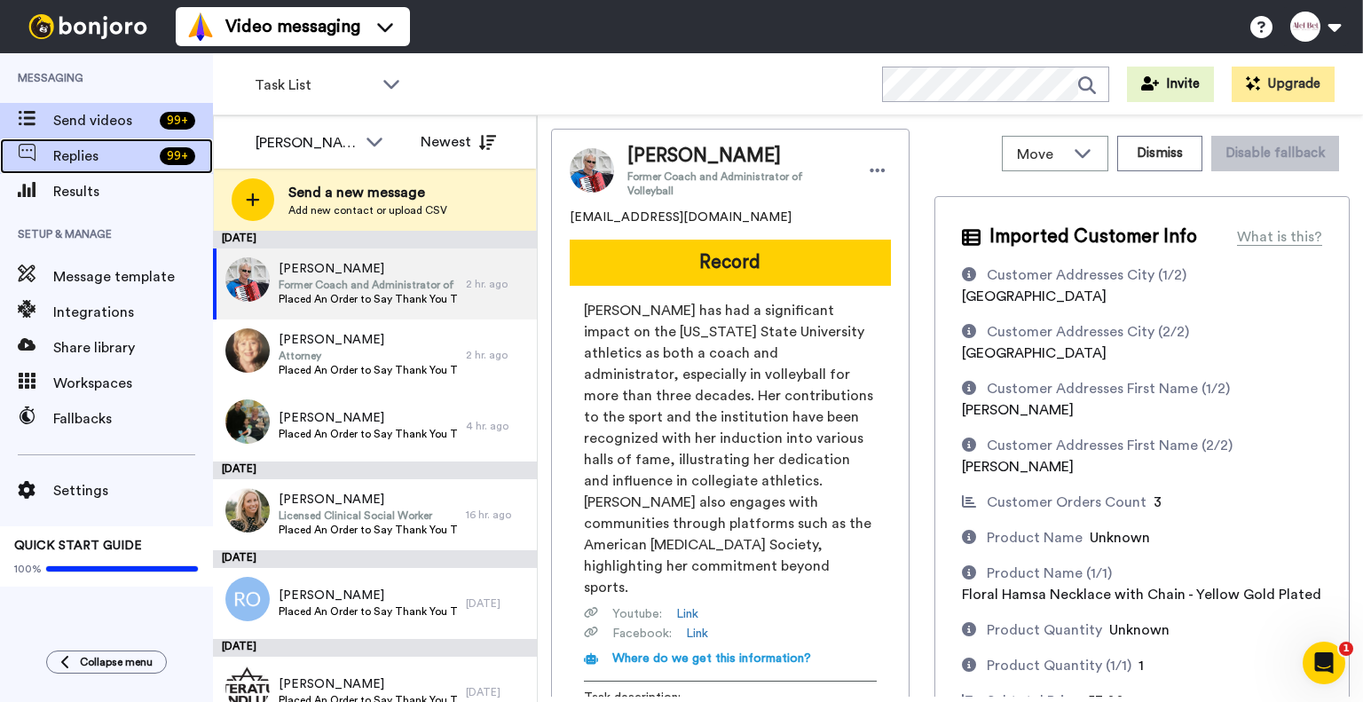
click at [88, 152] on span "Replies" at bounding box center [102, 156] width 99 height 21
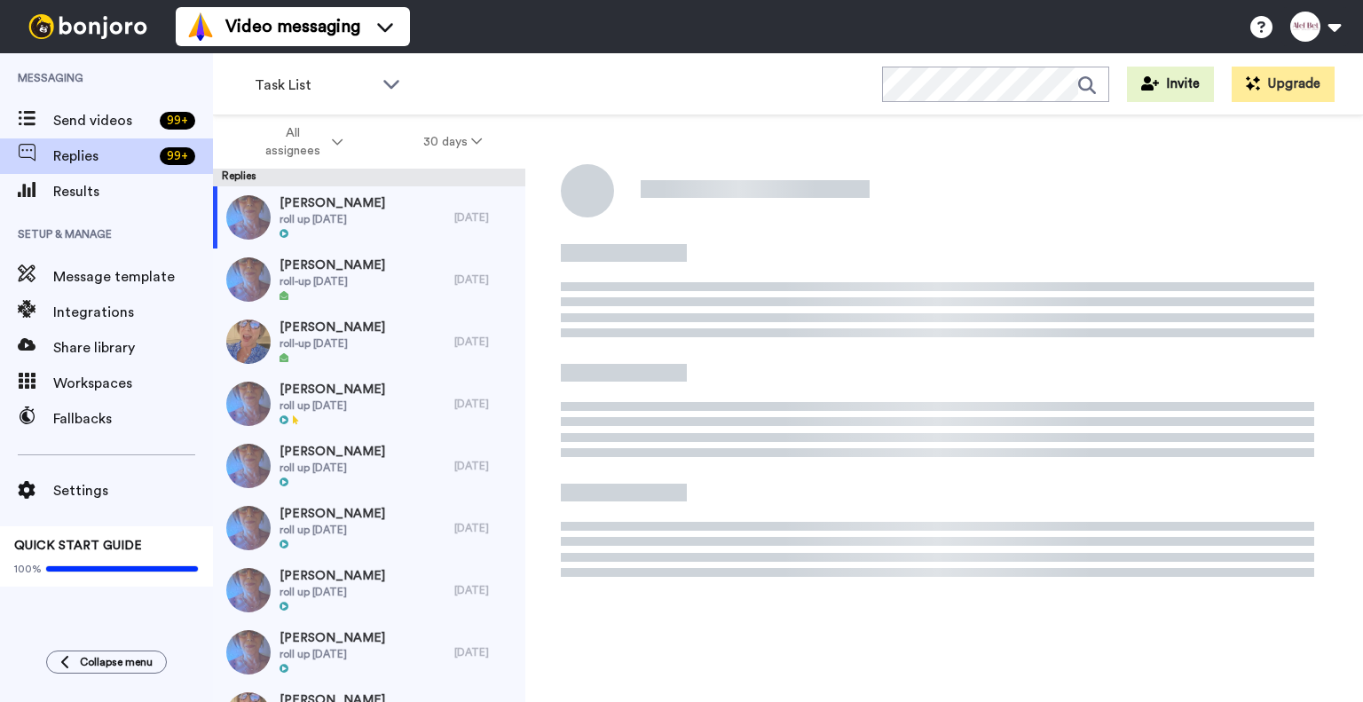
scroll to position [3, 0]
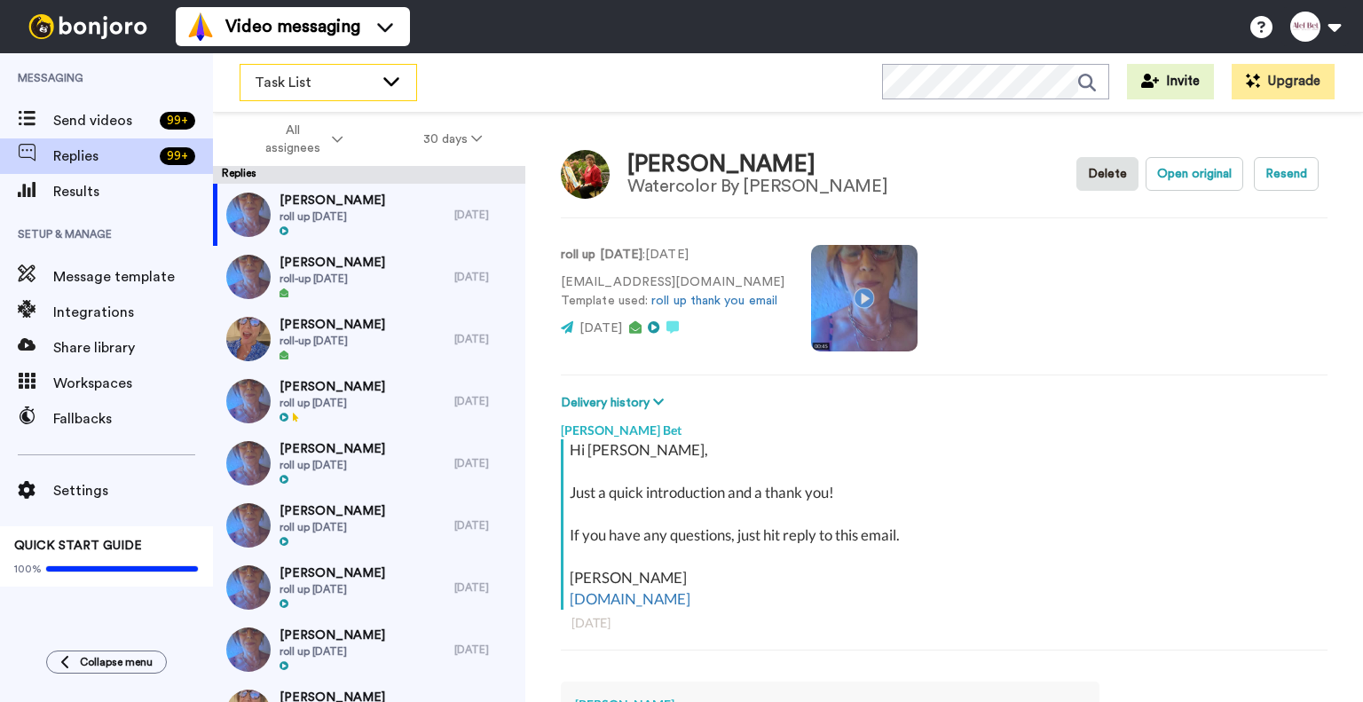
click at [397, 92] on div "Task List" at bounding box center [328, 82] width 176 height 35
click at [484, 74] on div "Task List WORKSPACES View all All Default Task List Upselling Thank patrons Ups…" at bounding box center [788, 82] width 1150 height 62
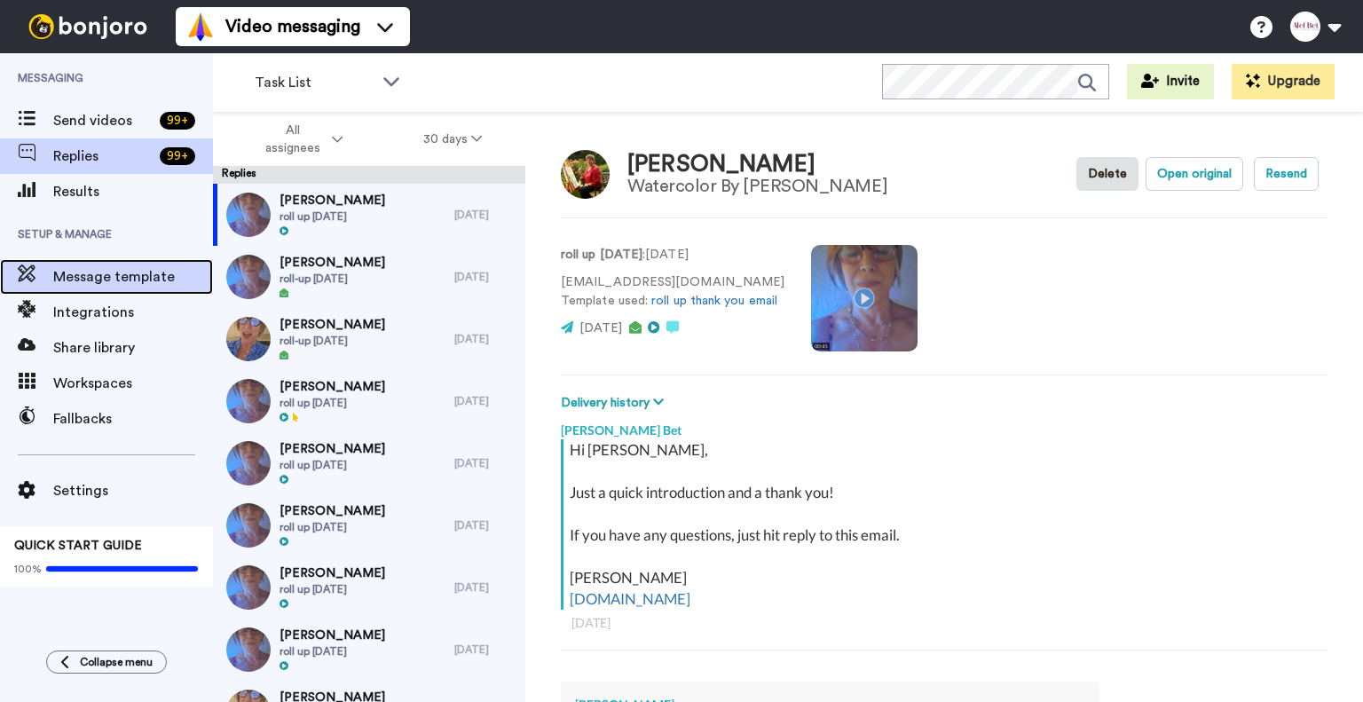
click at [92, 277] on span "Message template" at bounding box center [133, 276] width 160 height 21
